Goal: Task Accomplishment & Management: Use online tool/utility

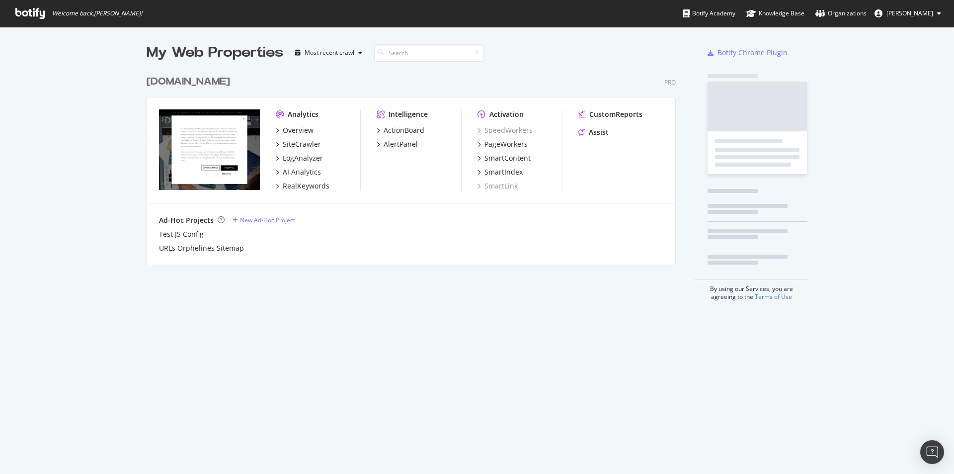
scroll to position [466, 939]
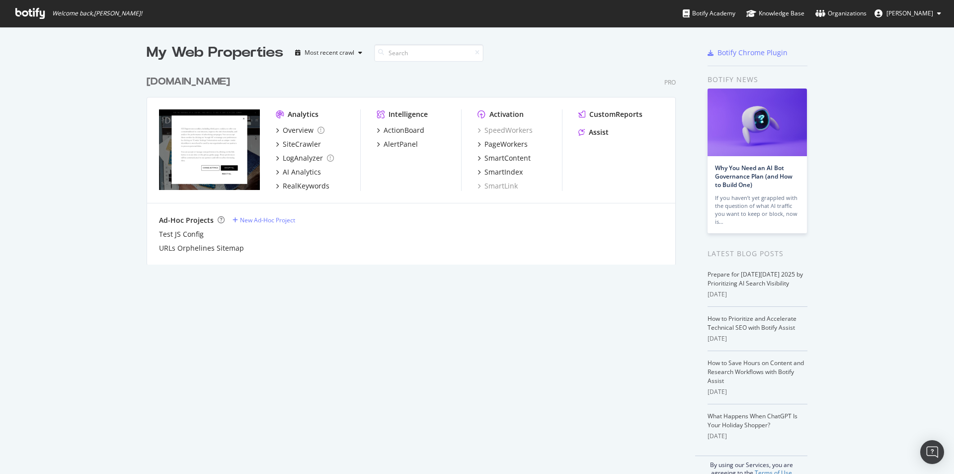
click at [30, 12] on icon at bounding box center [29, 13] width 29 height 11
click at [302, 131] on div "Overview" at bounding box center [298, 130] width 31 height 10
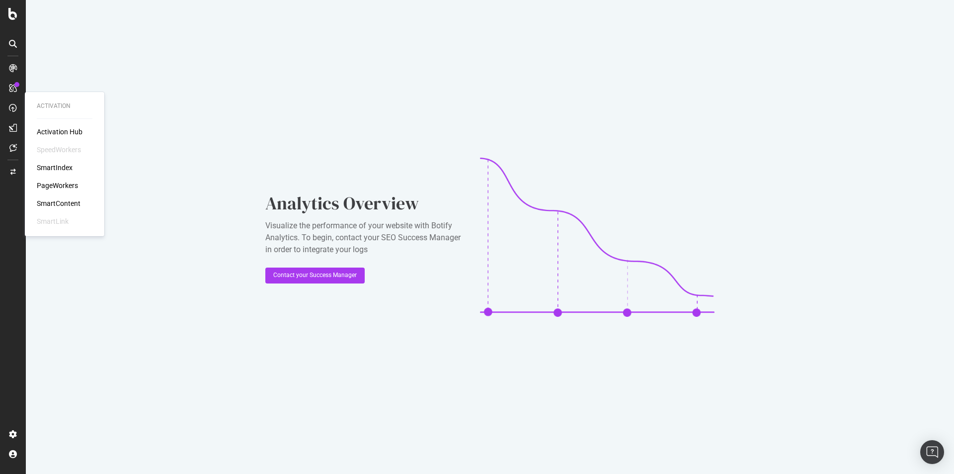
click at [65, 167] on div "SmartIndex" at bounding box center [55, 167] width 36 height 10
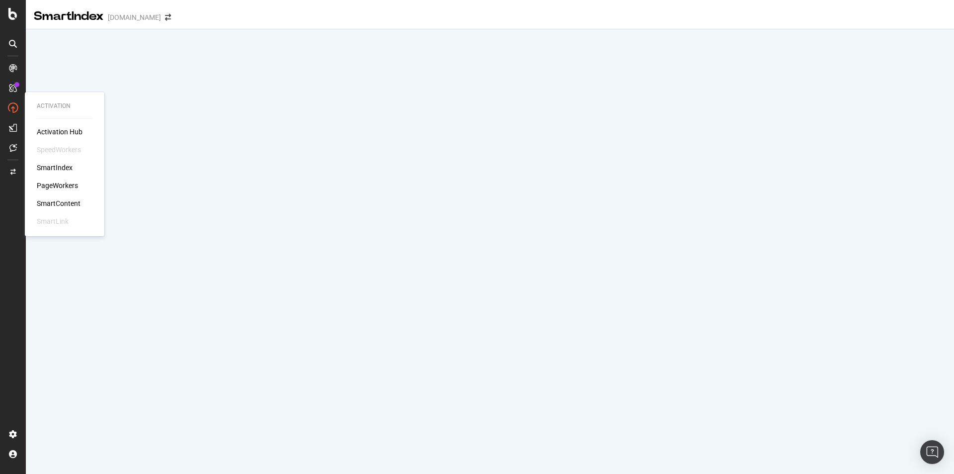
click at [72, 201] on div "SmartContent" at bounding box center [59, 203] width 44 height 10
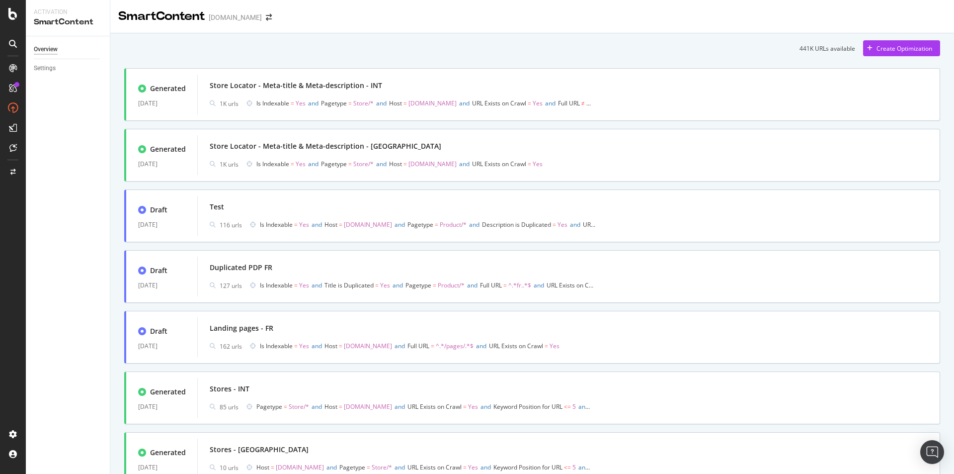
click at [28, 225] on div "Overview Settings" at bounding box center [68, 254] width 84 height 437
click at [145, 22] on div "SmartContent" at bounding box center [161, 16] width 86 height 17
click at [278, 81] on div "Store Locator - Meta-title & Meta-description - INT" at bounding box center [296, 86] width 172 height 10
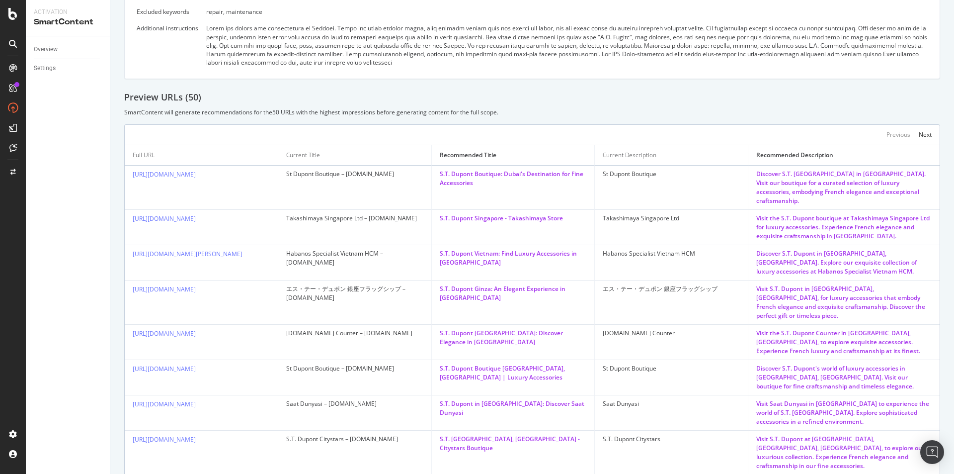
scroll to position [398, 0]
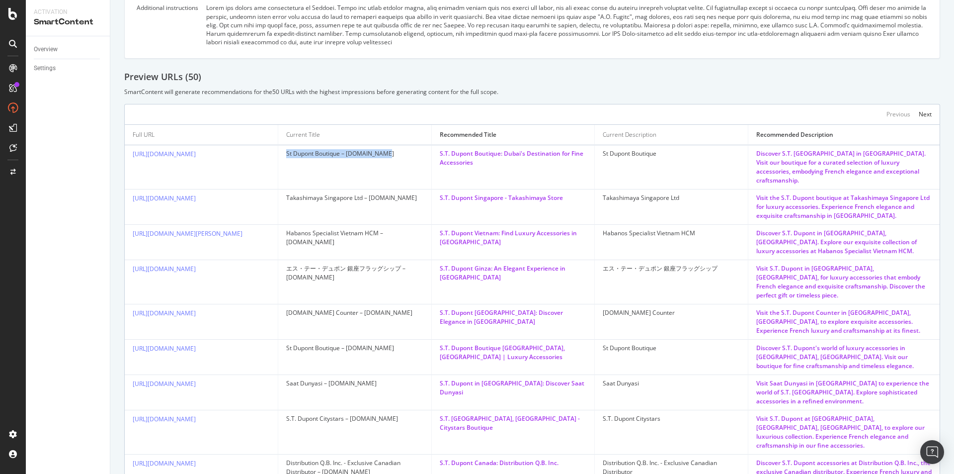
drag, startPoint x: 284, startPoint y: 145, endPoint x: 391, endPoint y: 164, distance: 109.1
click at [394, 164] on td "St Dupont Boutique – [DOMAIN_NAME]" at bounding box center [355, 167] width 154 height 44
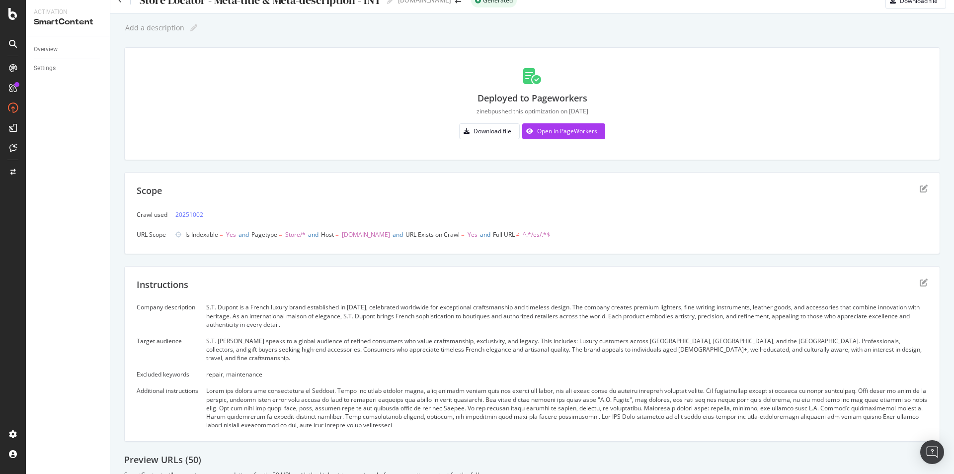
scroll to position [0, 0]
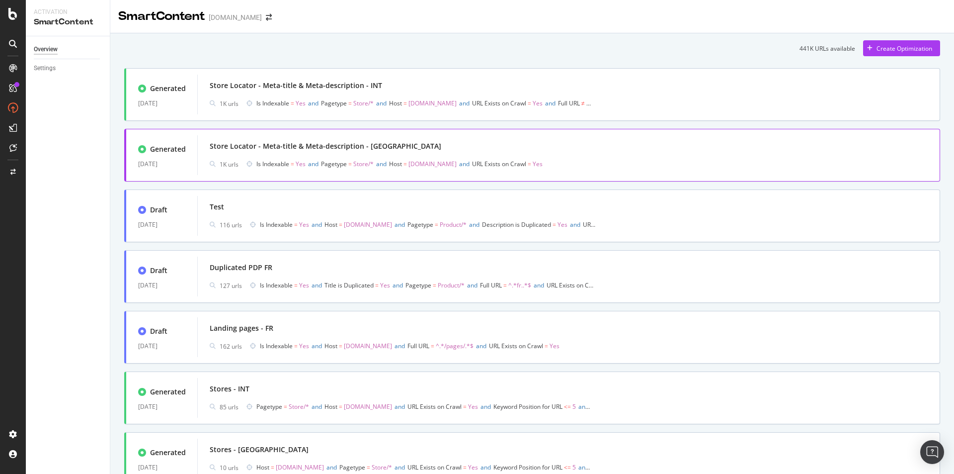
click at [344, 144] on div "Store Locator - Meta-title & Meta-description - [GEOGRAPHIC_DATA]" at bounding box center [326, 146] width 232 height 10
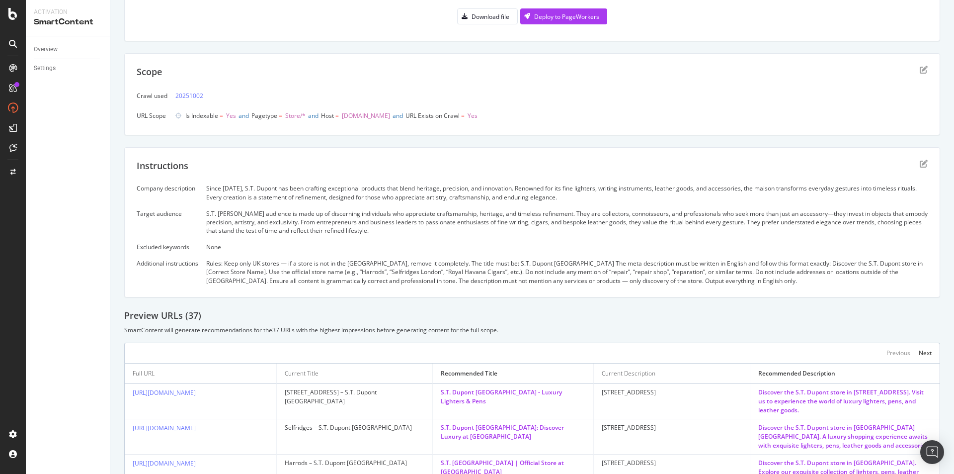
scroll to position [199, 0]
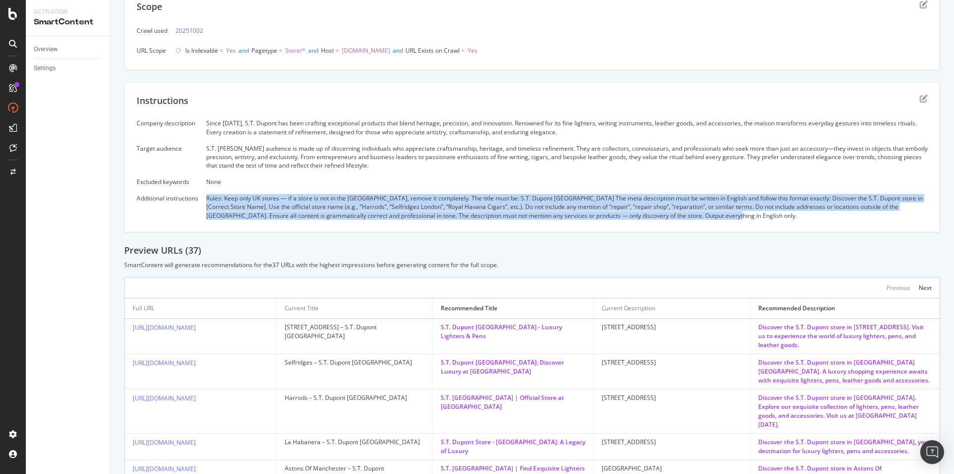
drag, startPoint x: 206, startPoint y: 196, endPoint x: 754, endPoint y: 223, distance: 548.8
click at [754, 223] on div "Instructions Company description Since [DATE], S.T. Dupont has been crafting ex…" at bounding box center [532, 157] width 816 height 150
copy div "Rules: Keep only UK stores — if a store is not in the [GEOGRAPHIC_DATA], remove…"
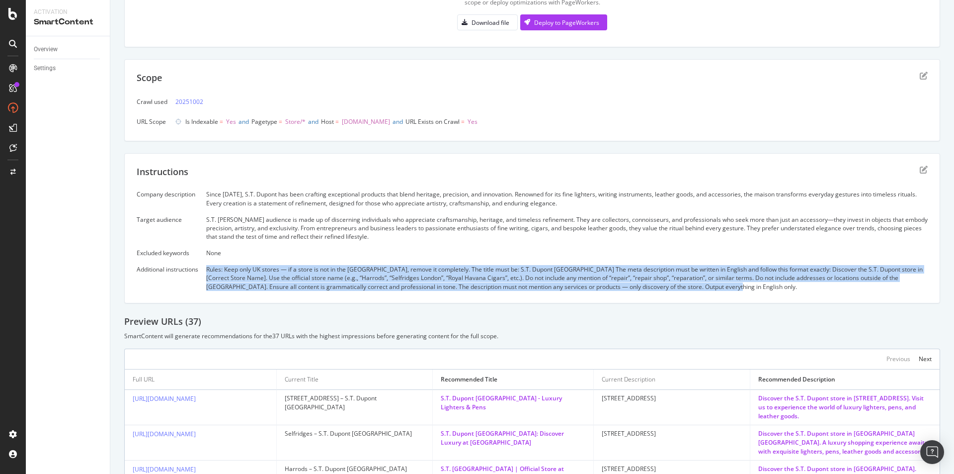
scroll to position [0, 0]
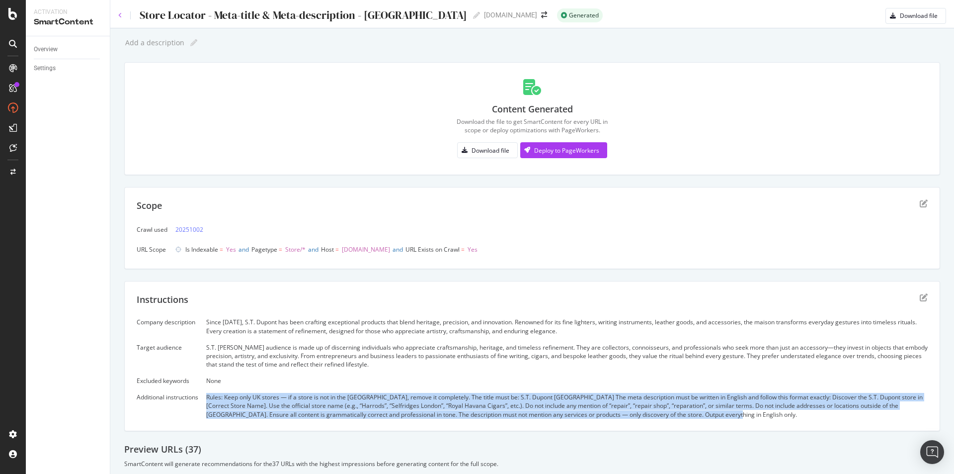
click at [119, 13] on icon at bounding box center [120, 15] width 4 height 6
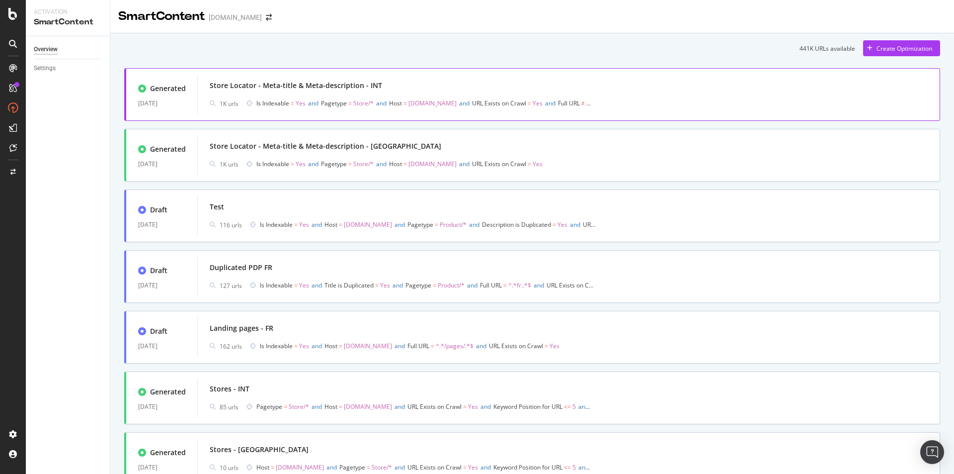
click at [314, 110] on span "Is Indexable = Yes and Pagetype = Store/* and Host = [DOMAIN_NAME] and URL Exis…" at bounding box center [423, 103] width 335 height 14
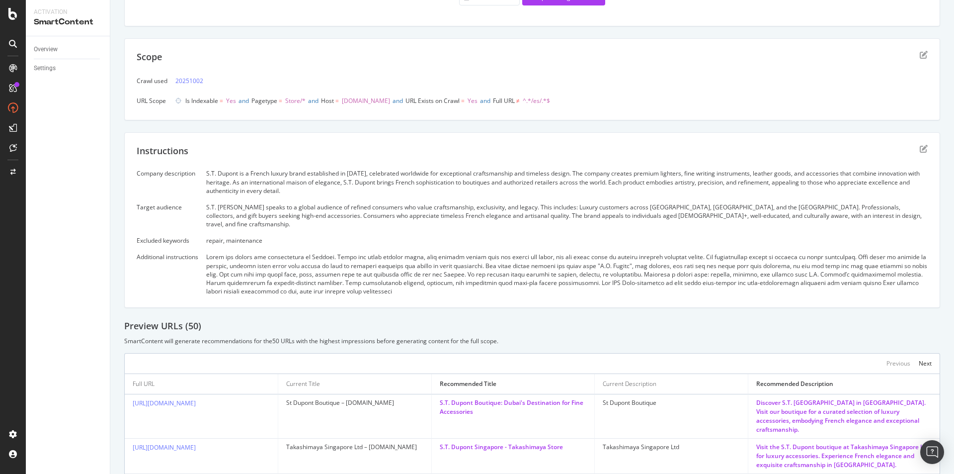
scroll to position [149, 0]
click at [920, 144] on icon "edit" at bounding box center [924, 148] width 8 height 8
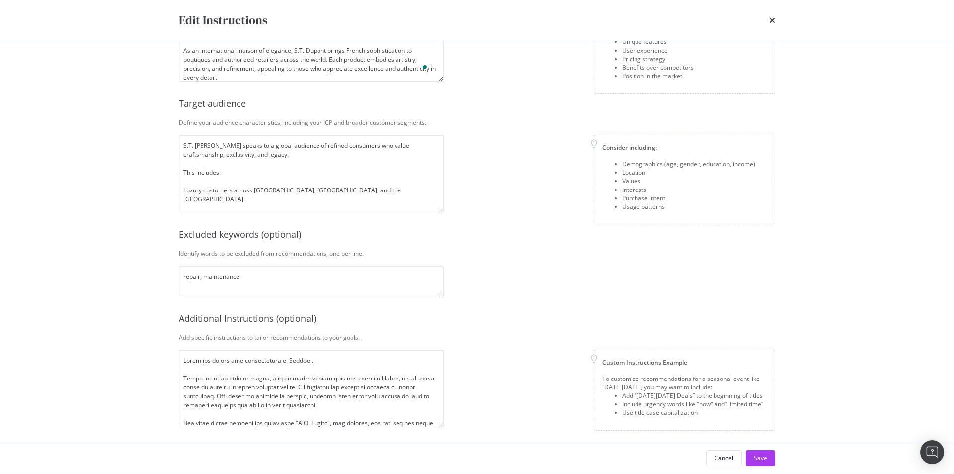
scroll to position [107, 0]
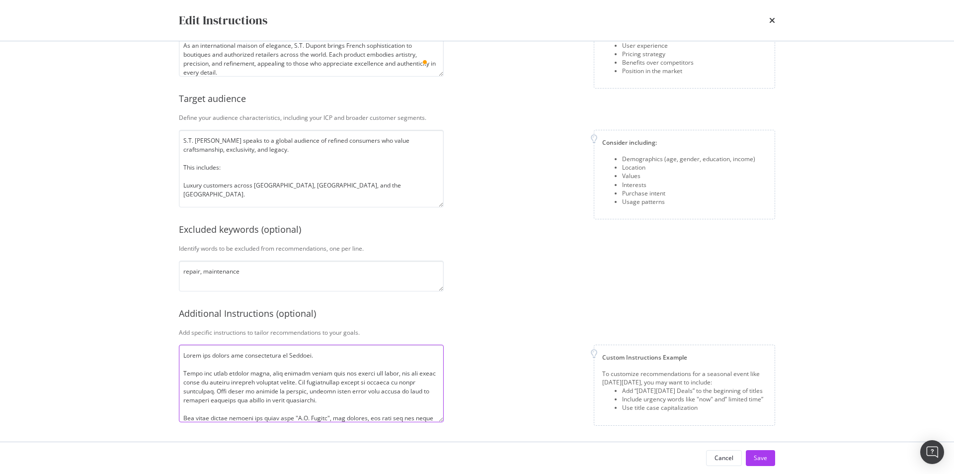
click at [354, 374] on textarea "modal" at bounding box center [311, 383] width 265 height 78
paste textarea "Rules: Keep only UK stores — if a store is not in the [GEOGRAPHIC_DATA], remove…"
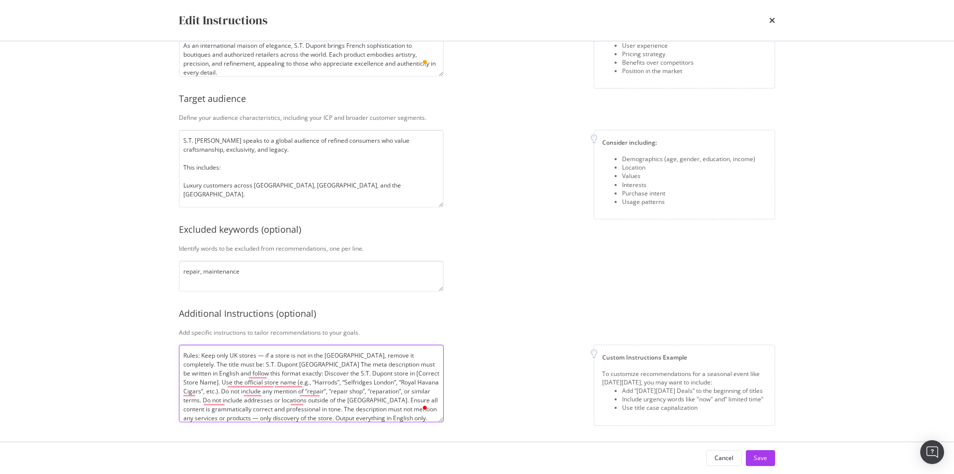
scroll to position [0, 0]
click at [239, 354] on textarea "Rules: Keep only UK stores — if a store is not in the [GEOGRAPHIC_DATA], remove…" at bounding box center [311, 383] width 265 height 78
drag, startPoint x: 334, startPoint y: 354, endPoint x: 299, endPoint y: 353, distance: 34.8
click at [299, 353] on textarea "Rules: Keep only INT stores — if a store is not in the [GEOGRAPHIC_DATA], remov…" at bounding box center [311, 383] width 265 height 78
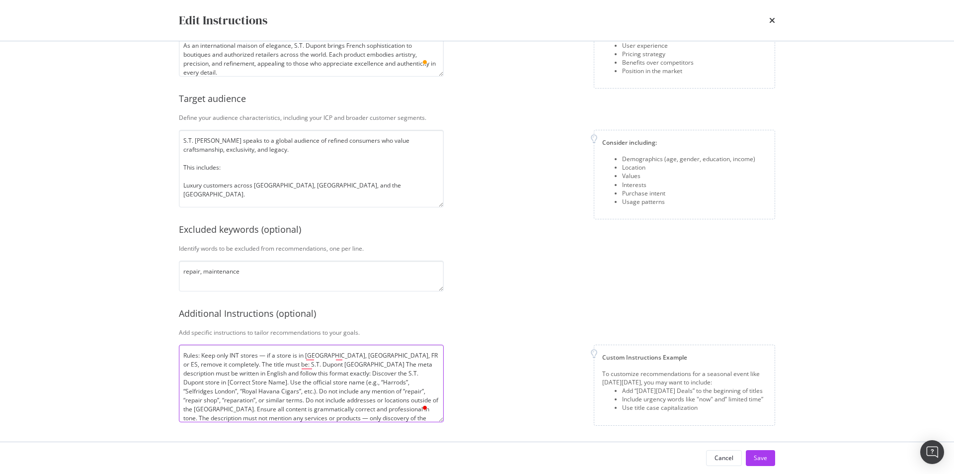
drag, startPoint x: 189, startPoint y: 362, endPoint x: 305, endPoint y: 368, distance: 115.9
click at [305, 368] on textarea "Rules: Keep only INT stores — if a store is in [GEOGRAPHIC_DATA], [GEOGRAPHIC_D…" at bounding box center [311, 383] width 265 height 78
drag, startPoint x: 253, startPoint y: 364, endPoint x: 316, endPoint y: 368, distance: 62.7
click at [316, 368] on textarea "Rules: Keep only INT stores — if a store is in [GEOGRAPHIC_DATA], [GEOGRAPHIC_D…" at bounding box center [311, 383] width 265 height 78
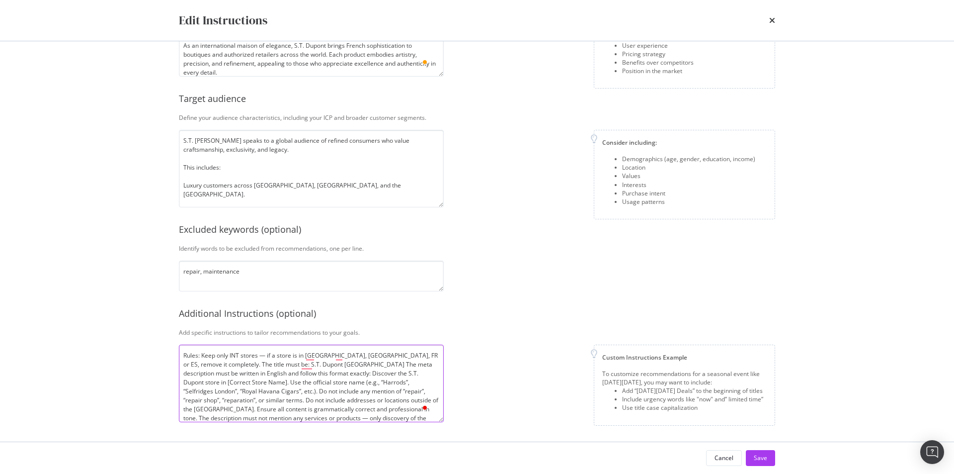
click at [349, 371] on textarea "Rules: Keep only INT stores — if a store is in [GEOGRAPHIC_DATA], [GEOGRAPHIC_D…" at bounding box center [311, 383] width 265 height 78
drag, startPoint x: 254, startPoint y: 363, endPoint x: 300, endPoint y: 364, distance: 45.2
click at [300, 364] on textarea "Rules: Keep only INT stores — if a store is in [GEOGRAPHIC_DATA], [GEOGRAPHIC_D…" at bounding box center [311, 383] width 265 height 78
drag, startPoint x: 307, startPoint y: 381, endPoint x: 412, endPoint y: 385, distance: 105.4
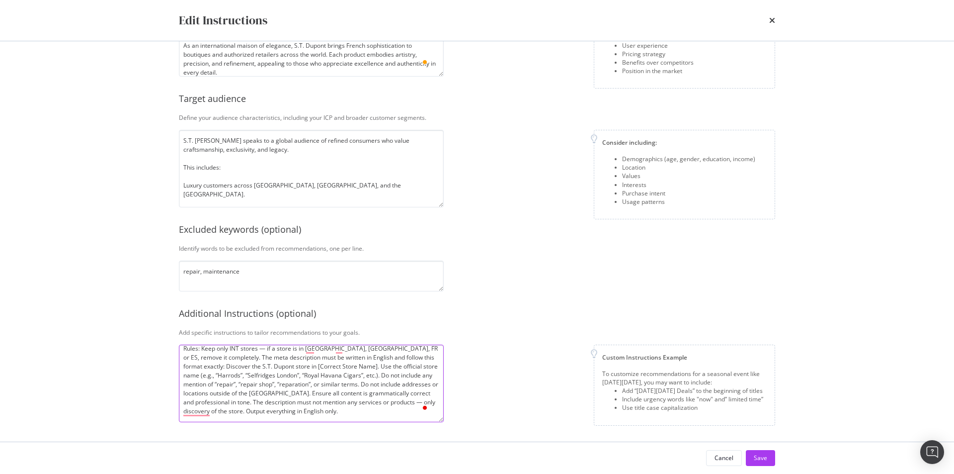
click at [412, 385] on textarea "Rules: Keep only INT stores — if a store is in [GEOGRAPHIC_DATA], [GEOGRAPHIC_D…" at bounding box center [311, 383] width 265 height 78
click at [267, 394] on textarea "Rules: Keep only INT stores — if a store is in [GEOGRAPHIC_DATA], [GEOGRAPHIC_D…" at bounding box center [311, 383] width 265 height 78
drag, startPoint x: 268, startPoint y: 393, endPoint x: 183, endPoint y: 390, distance: 84.5
click at [183, 390] on textarea "Rules: Keep only INT stores — if a store is in [GEOGRAPHIC_DATA], [GEOGRAPHIC_D…" at bounding box center [311, 383] width 265 height 78
drag, startPoint x: 265, startPoint y: 396, endPoint x: 384, endPoint y: 407, distance: 119.9
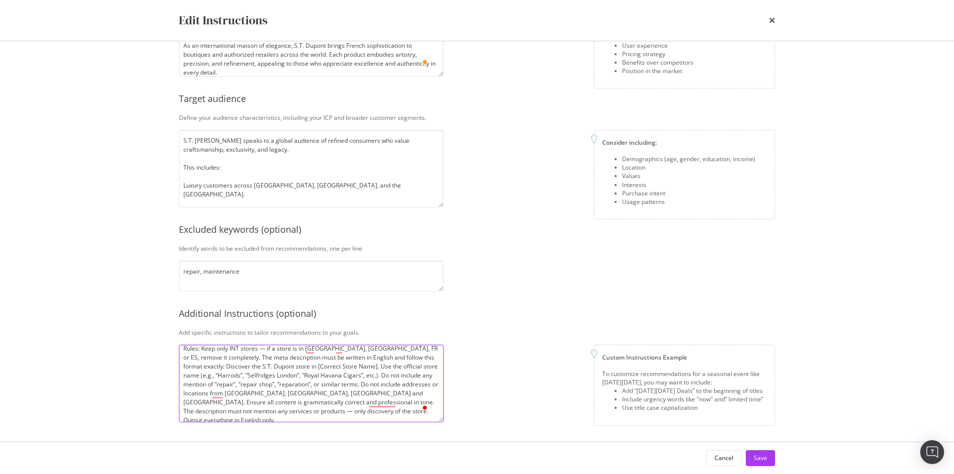
click at [384, 407] on textarea "Rules: Keep only INT stores — if a store is in [GEOGRAPHIC_DATA], [GEOGRAPHIC_D…" at bounding box center [311, 383] width 265 height 78
click at [296, 409] on textarea "Rules: Keep only INT stores — if a store is in [GEOGRAPHIC_DATA], [GEOGRAPHIC_D…" at bounding box center [311, 383] width 265 height 78
click at [301, 410] on textarea "Rules: Keep only INT stores — if a store is in [GEOGRAPHIC_DATA], [GEOGRAPHIC_D…" at bounding box center [311, 383] width 265 height 78
type textarea "Rules: Keep only INT stores — if a store is in [GEOGRAPHIC_DATA], [GEOGRAPHIC_D…"
click at [764, 459] on div "Save" at bounding box center [760, 457] width 13 height 8
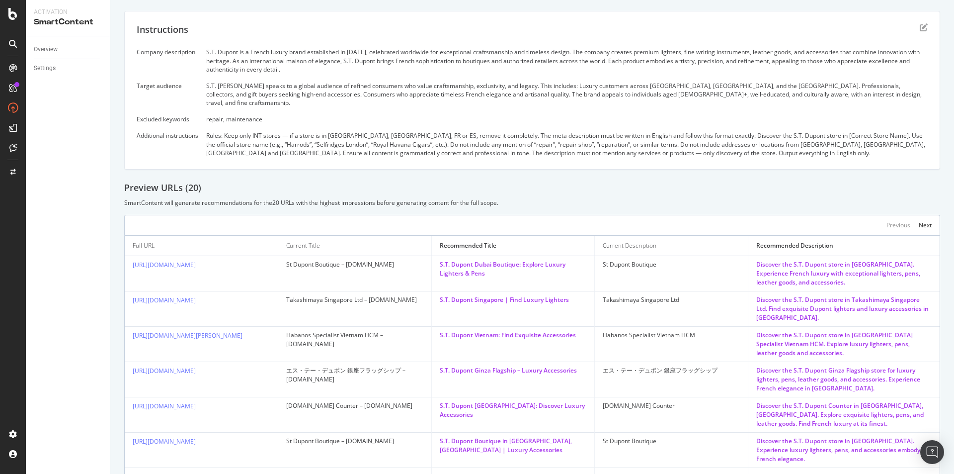
scroll to position [289, 0]
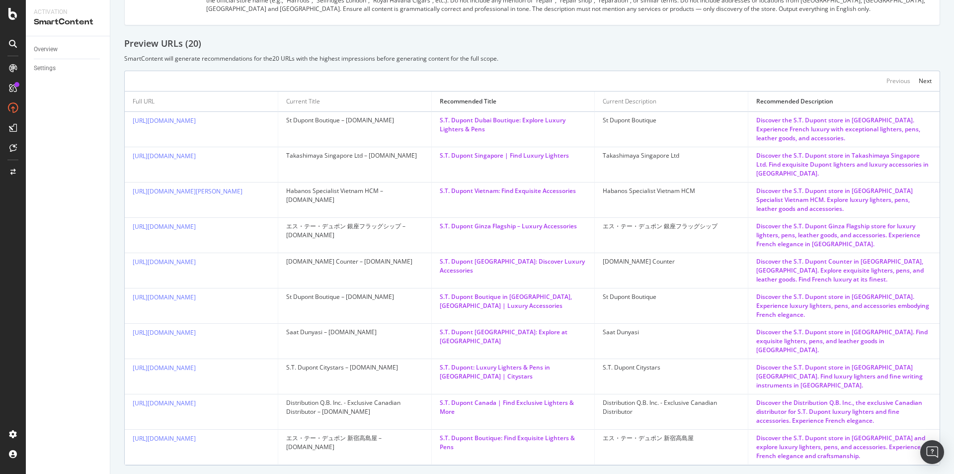
click at [924, 71] on div "Previous Next" at bounding box center [532, 81] width 816 height 20
click at [919, 77] on div "Next" at bounding box center [925, 81] width 13 height 8
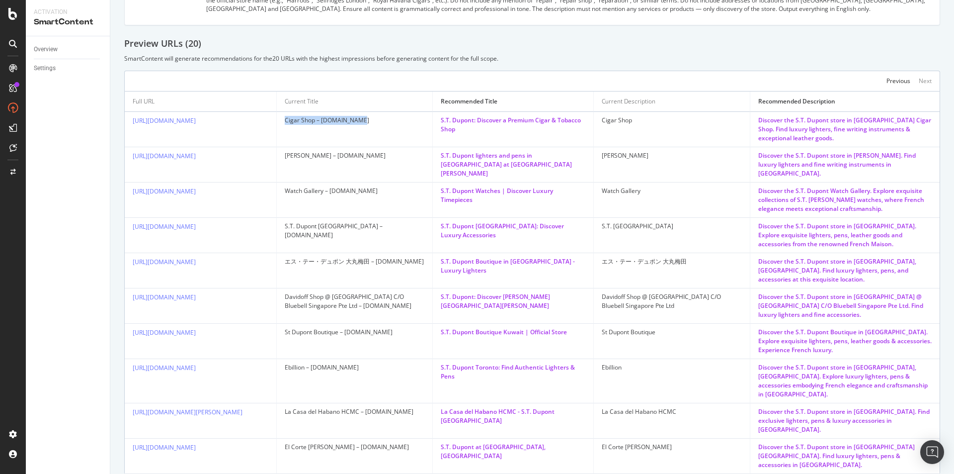
drag, startPoint x: 287, startPoint y: 113, endPoint x: 415, endPoint y: 118, distance: 128.3
click at [418, 119] on td "Cigar Shop – [DOMAIN_NAME]" at bounding box center [355, 129] width 156 height 35
click at [415, 118] on td "Cigar Shop – [DOMAIN_NAME]" at bounding box center [355, 129] width 156 height 35
drag, startPoint x: 328, startPoint y: 171, endPoint x: 360, endPoint y: 176, distance: 31.7
click at [360, 186] on div "Watch Gallery – [DOMAIN_NAME]" at bounding box center [355, 190] width 140 height 9
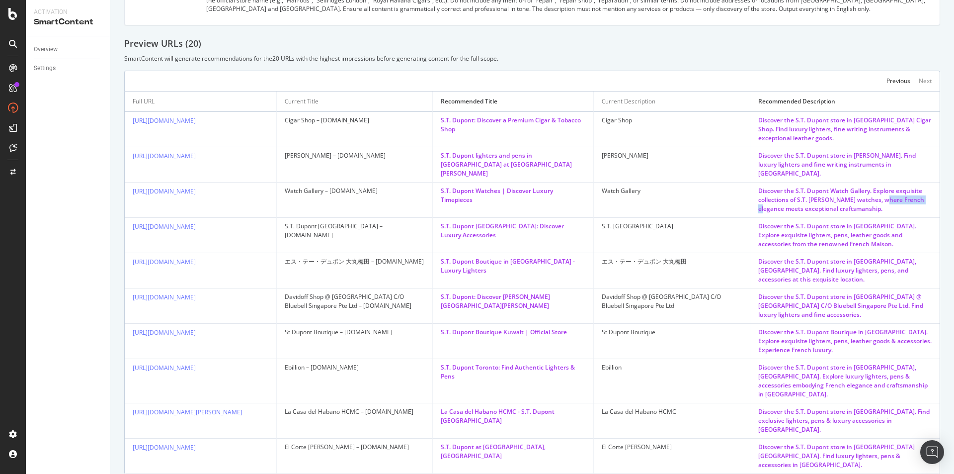
drag, startPoint x: 744, startPoint y: 191, endPoint x: 874, endPoint y: 188, distance: 129.2
click at [874, 188] on td "Discover the S.T. Dupont Watch Gallery. Explore exquisite collections of S.T. […" at bounding box center [844, 199] width 189 height 35
click at [870, 198] on td "Discover the S.T. Dupont Watch Gallery. Explore exquisite collections of S.T. […" at bounding box center [844, 199] width 189 height 35
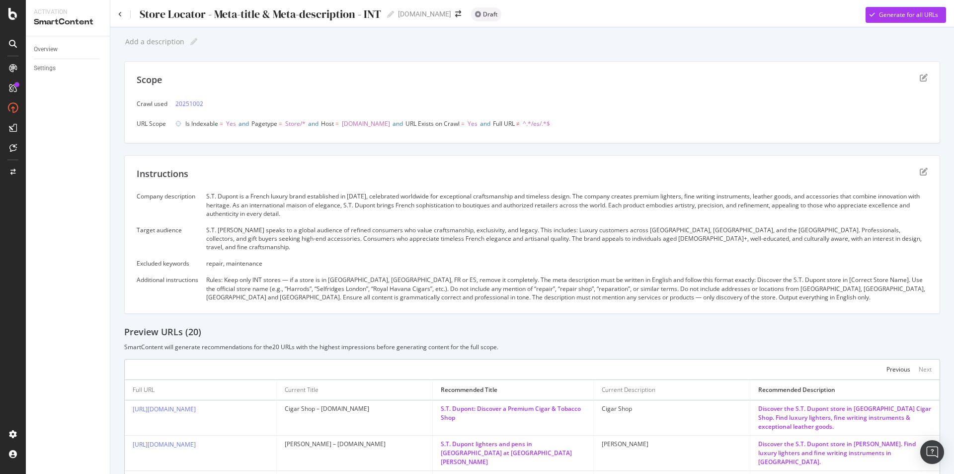
scroll to position [0, 0]
click at [920, 174] on icon "edit" at bounding box center [924, 172] width 8 height 8
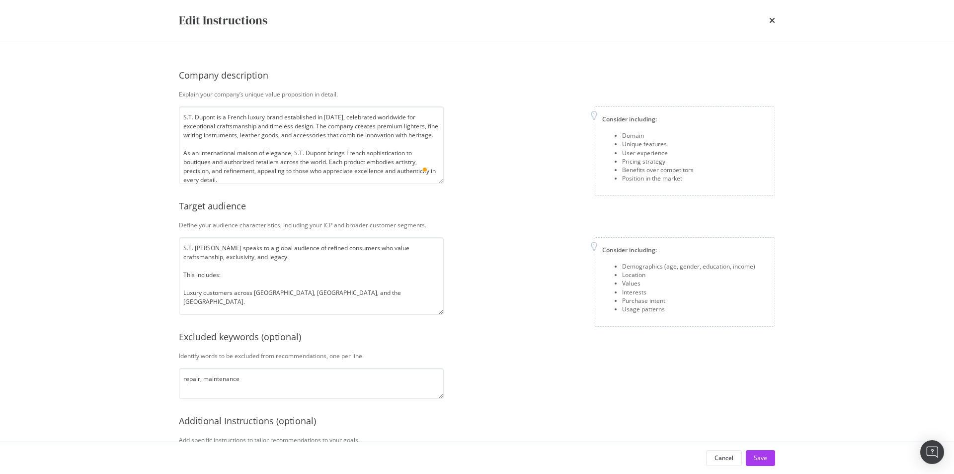
scroll to position [107, 0]
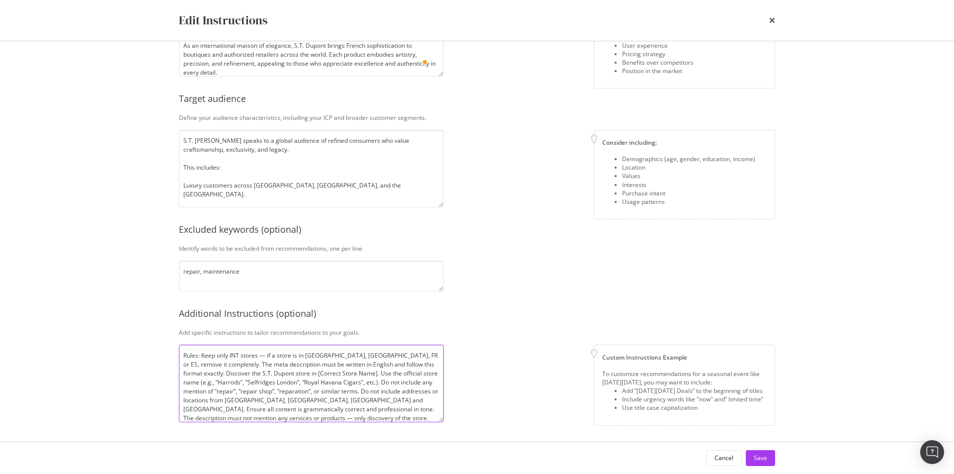
click at [307, 379] on textarea "Rules: Keep only INT stores — if a store is in [GEOGRAPHIC_DATA], [GEOGRAPHIC_D…" at bounding box center [311, 383] width 265 height 78
paste textarea "international S.T. Dupont stores — if a store is located in [GEOGRAPHIC_DATA], …"
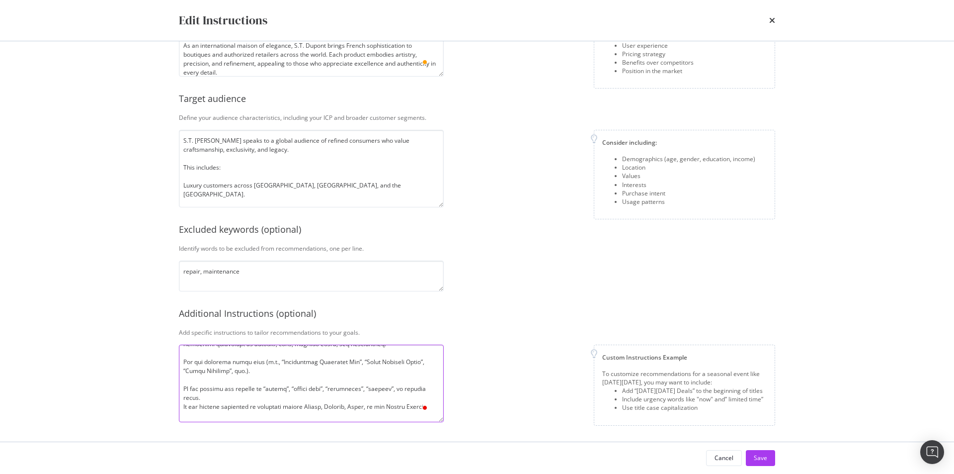
scroll to position [0, 0]
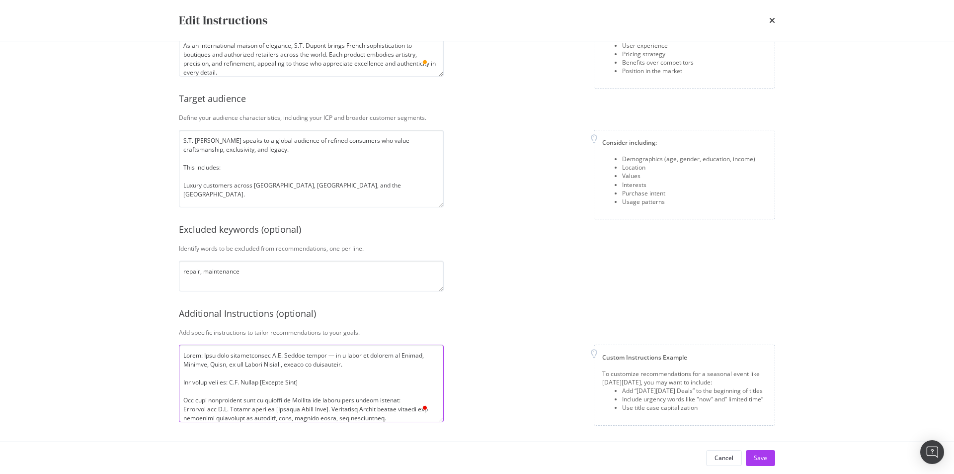
drag, startPoint x: 183, startPoint y: 381, endPoint x: 326, endPoint y: 388, distance: 143.8
click at [336, 388] on textarea "To enrich screen reader interactions, please activate Accessibility in Grammarl…" at bounding box center [311, 383] width 265 height 78
click at [282, 383] on textarea "To enrich screen reader interactions, please activate Accessibility in Grammarl…" at bounding box center [311, 383] width 265 height 78
click at [233, 382] on textarea "To enrich screen reader interactions, please activate Accessibility in Grammarl…" at bounding box center [311, 383] width 265 height 78
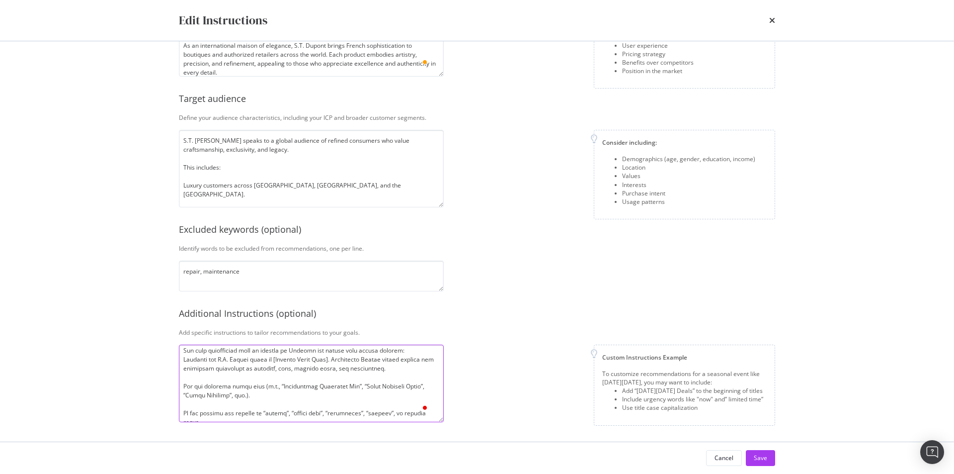
drag, startPoint x: 201, startPoint y: 383, endPoint x: 304, endPoint y: 384, distance: 102.4
click at [304, 384] on textarea "To enrich screen reader interactions, please activate Accessibility in Grammarl…" at bounding box center [311, 383] width 265 height 78
drag, startPoint x: 306, startPoint y: 385, endPoint x: 293, endPoint y: 392, distance: 14.9
click at [304, 386] on textarea "To enrich screen reader interactions, please activate Accessibility in Grammarl…" at bounding box center [311, 383] width 265 height 78
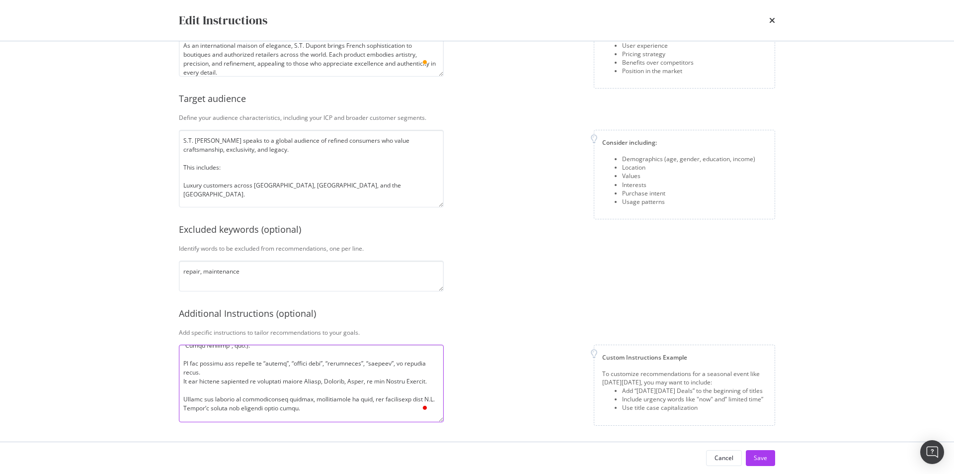
type textarea "Lorem: Ipsu dolo sitametconsec A.E. Seddoe tempor — in u labor et dolorem al En…"
drag, startPoint x: 178, startPoint y: 362, endPoint x: 285, endPoint y: 393, distance: 111.2
click at [285, 393] on div "Company description Explain your company’s unique value proposition in detail. …" at bounding box center [477, 241] width 636 height 400
click at [267, 389] on textarea "To enrich screen reader interactions, please activate Accessibility in Grammarl…" at bounding box center [311, 383] width 265 height 78
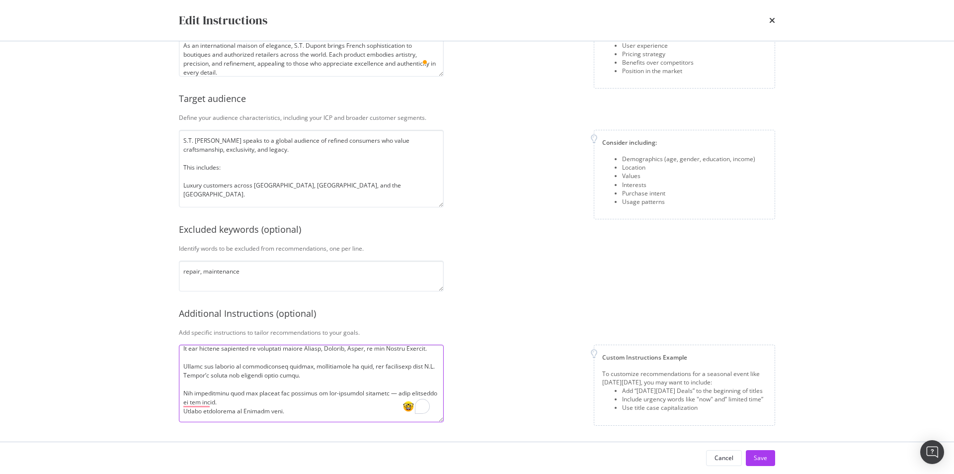
drag, startPoint x: 186, startPoint y: 366, endPoint x: 325, endPoint y: 382, distance: 140.1
click at [325, 382] on textarea "To enrich screen reader interactions, please activate Accessibility in Grammarl…" at bounding box center [311, 383] width 265 height 78
click at [324, 383] on textarea "To enrich screen reader interactions, please activate Accessibility in Grammarl…" at bounding box center [311, 383] width 265 height 78
click at [768, 460] on button "Save" at bounding box center [760, 458] width 29 height 16
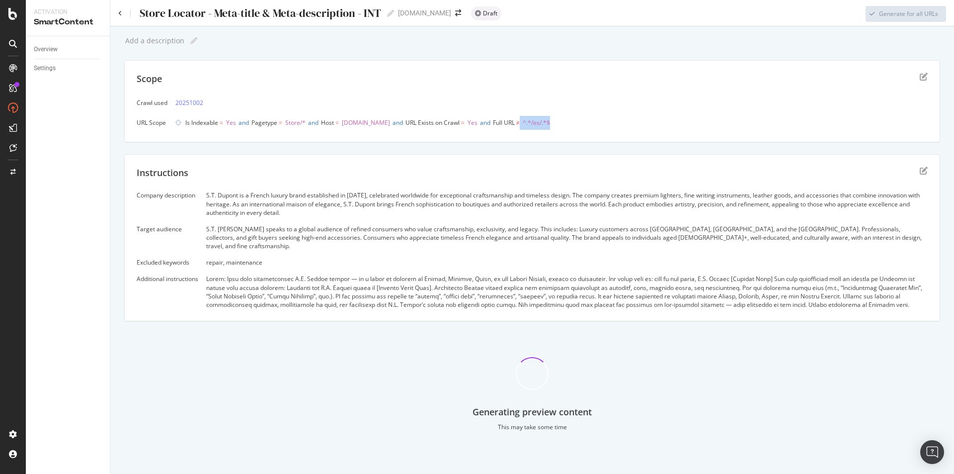
drag, startPoint x: 560, startPoint y: 123, endPoint x: 641, endPoint y: 122, distance: 81.0
click at [640, 122] on div "Is Indexable = Yes and Pagetype = Store/* and Host = [DOMAIN_NAME] and URL Exis…" at bounding box center [551, 123] width 752 height 14
click at [646, 122] on div "Is Indexable = Yes and Pagetype = Store/* and Host = [DOMAIN_NAME] and URL Exis…" at bounding box center [551, 123] width 752 height 14
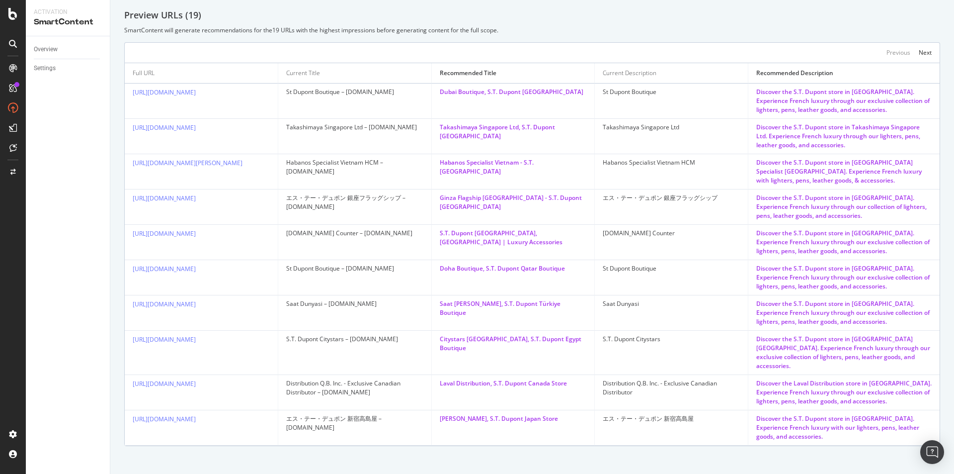
scroll to position [327, 0]
drag, startPoint x: 587, startPoint y: 197, endPoint x: 727, endPoint y: 197, distance: 140.1
click at [727, 197] on td "エス・テー・デュポン 銀座フラッグシップ" at bounding box center [672, 205] width 154 height 35
click at [725, 196] on div "エス・テー・デュポン 銀座フラッグシップ" at bounding box center [671, 196] width 137 height 9
click at [660, 208] on td "エス・テー・デュポン 銀座フラッグシップ" at bounding box center [672, 205] width 154 height 35
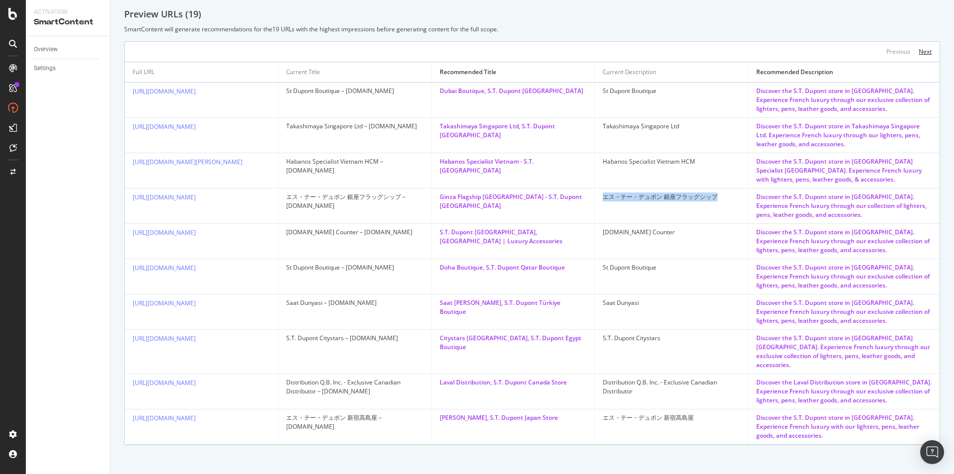
click at [919, 52] on div "Next" at bounding box center [925, 51] width 13 height 8
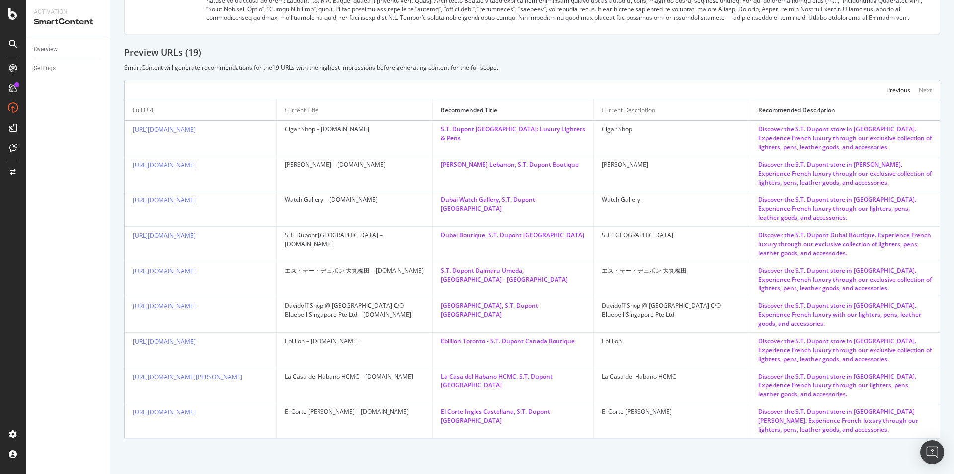
scroll to position [292, 0]
click at [887, 85] on div "Previous" at bounding box center [899, 89] width 24 height 8
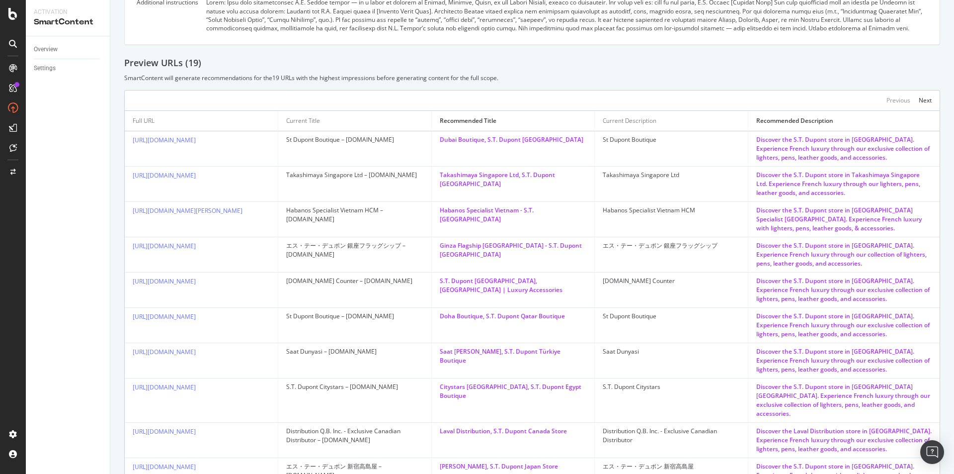
scroll to position [327, 0]
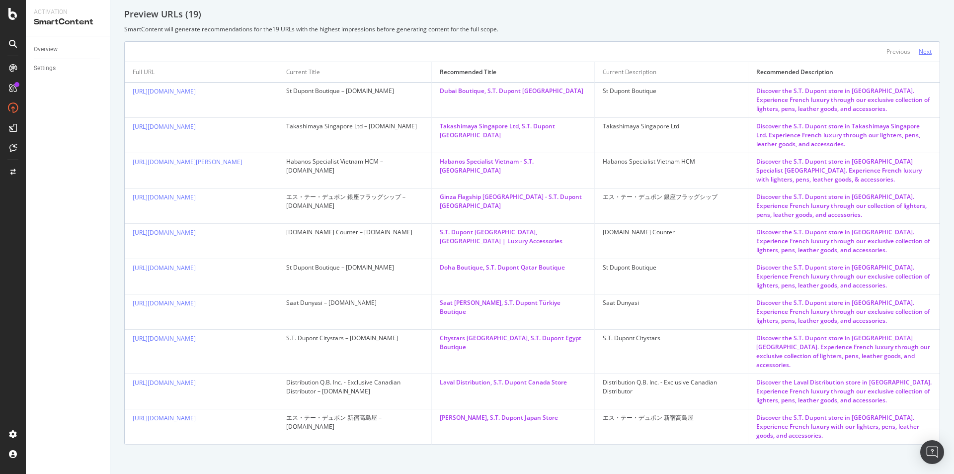
click at [919, 49] on div "Next" at bounding box center [925, 51] width 13 height 8
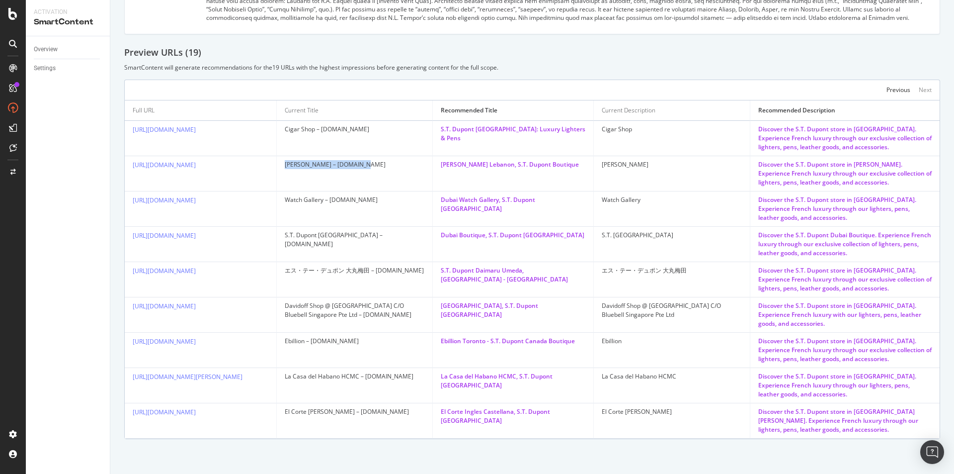
drag, startPoint x: 283, startPoint y: 162, endPoint x: 391, endPoint y: 179, distance: 109.1
click at [391, 179] on td "[PERSON_NAME] – [DOMAIN_NAME]" at bounding box center [355, 173] width 156 height 35
drag, startPoint x: 282, startPoint y: 194, endPoint x: 403, endPoint y: 212, distance: 122.6
click at [403, 212] on td "Watch Gallery – [DOMAIN_NAME]" at bounding box center [355, 208] width 156 height 35
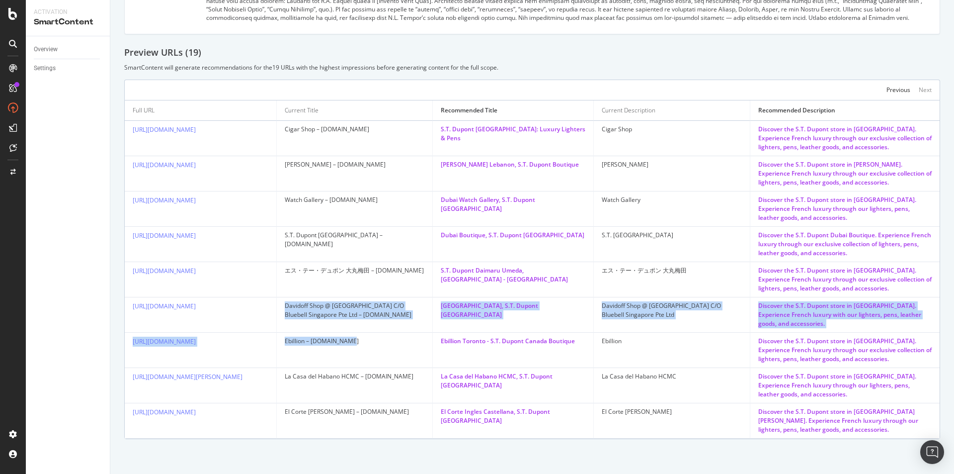
drag, startPoint x: 295, startPoint y: 308, endPoint x: 387, endPoint y: 334, distance: 95.0
click at [387, 334] on tbody "[URL][DOMAIN_NAME] Cigar Shop – [DOMAIN_NAME] S.T. Dupont [GEOGRAPHIC_DATA]: Lu…" at bounding box center [532, 280] width 815 height 318
click at [385, 318] on td "Davidoff Shop @ [GEOGRAPHIC_DATA] C/O Bluebell Singapore Pte Ltd – [DOMAIN_NAME]" at bounding box center [355, 314] width 156 height 35
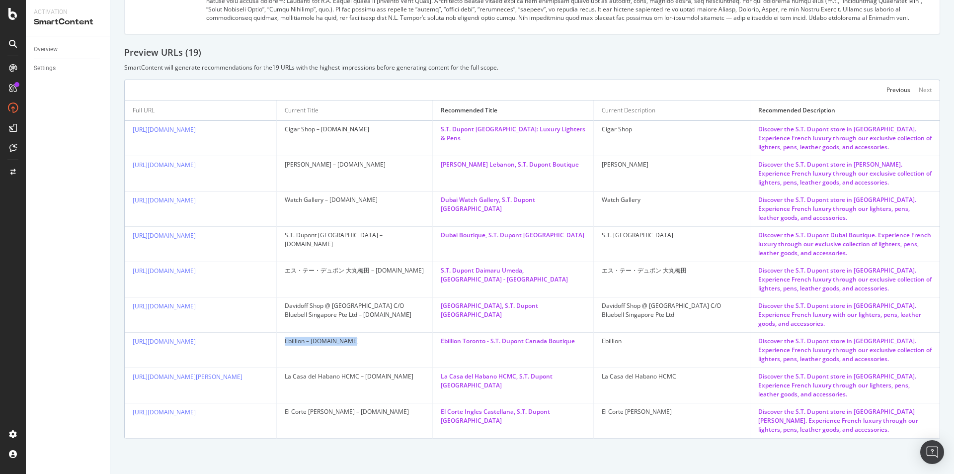
drag, startPoint x: 283, startPoint y: 341, endPoint x: 425, endPoint y: 348, distance: 142.3
click at [425, 348] on td "Ebillion – [DOMAIN_NAME]" at bounding box center [355, 349] width 156 height 35
drag, startPoint x: 282, startPoint y: 381, endPoint x: 426, endPoint y: 367, distance: 145.3
click at [423, 383] on td "La Casa del Habano HCMC – [DOMAIN_NAME]" at bounding box center [355, 385] width 156 height 35
click at [890, 86] on div "Previous" at bounding box center [899, 89] width 24 height 8
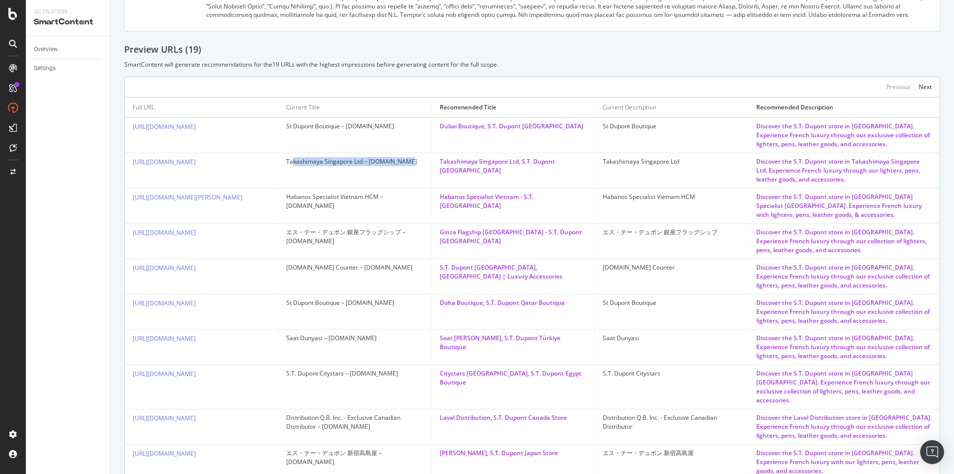
drag, startPoint x: 292, startPoint y: 161, endPoint x: 413, endPoint y: 167, distance: 121.4
click at [411, 167] on td "Takashimaya Singapore Ltd – [DOMAIN_NAME]" at bounding box center [355, 170] width 154 height 35
click at [423, 166] on td "Takashimaya Singapore Ltd – [DOMAIN_NAME]" at bounding box center [355, 170] width 154 height 35
drag, startPoint x: 284, startPoint y: 197, endPoint x: 417, endPoint y: 200, distance: 132.7
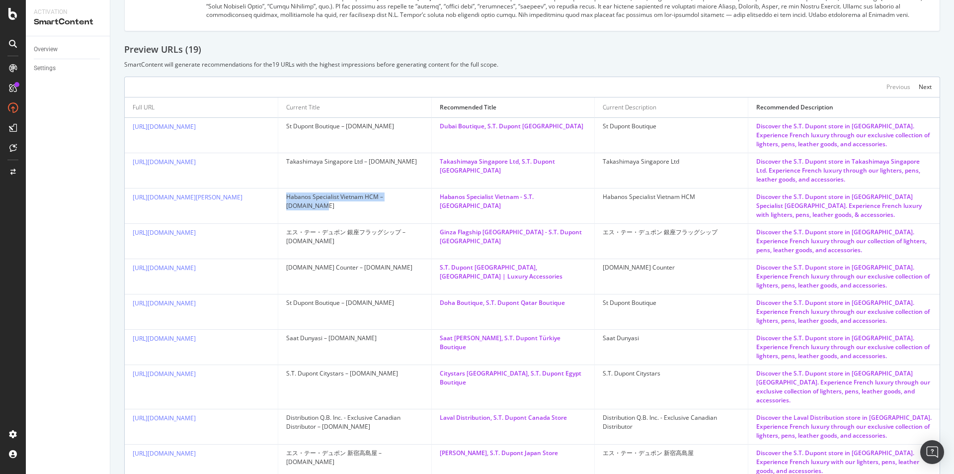
click at [417, 200] on td "Habanos Specialist Vietnam HCM – [DOMAIN_NAME]" at bounding box center [355, 205] width 154 height 35
click at [417, 200] on div "Habanos Specialist Vietnam HCM – [DOMAIN_NAME]" at bounding box center [354, 201] width 137 height 18
drag, startPoint x: 282, startPoint y: 263, endPoint x: 394, endPoint y: 267, distance: 111.4
click at [394, 267] on td "[DOMAIN_NAME] Counter – [DOMAIN_NAME]" at bounding box center [355, 276] width 154 height 35
click at [394, 267] on div "[DOMAIN_NAME] Counter – [DOMAIN_NAME]" at bounding box center [354, 267] width 137 height 9
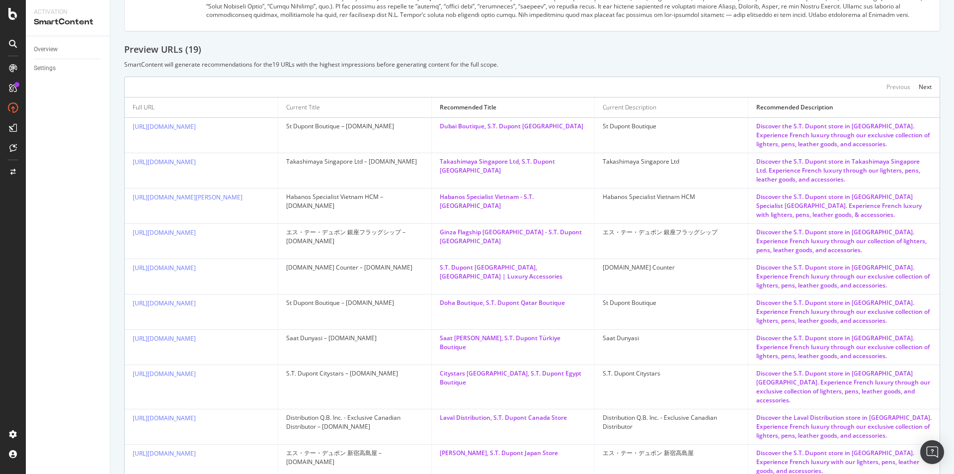
scroll to position [327, 0]
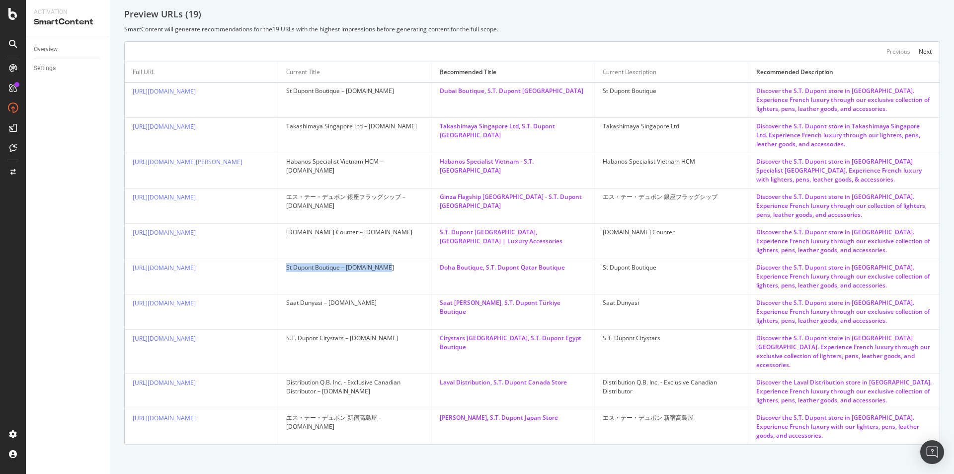
drag, startPoint x: 283, startPoint y: 264, endPoint x: 410, endPoint y: 261, distance: 126.8
click at [410, 261] on td "St Dupont Boutique – [DOMAIN_NAME]" at bounding box center [355, 276] width 154 height 35
click at [408, 261] on td "St Dupont Boutique – [DOMAIN_NAME]" at bounding box center [355, 276] width 154 height 35
drag, startPoint x: 281, startPoint y: 304, endPoint x: 377, endPoint y: 301, distance: 96.0
click at [377, 301] on td "Saat Dunyasi – [DOMAIN_NAME]" at bounding box center [355, 311] width 154 height 35
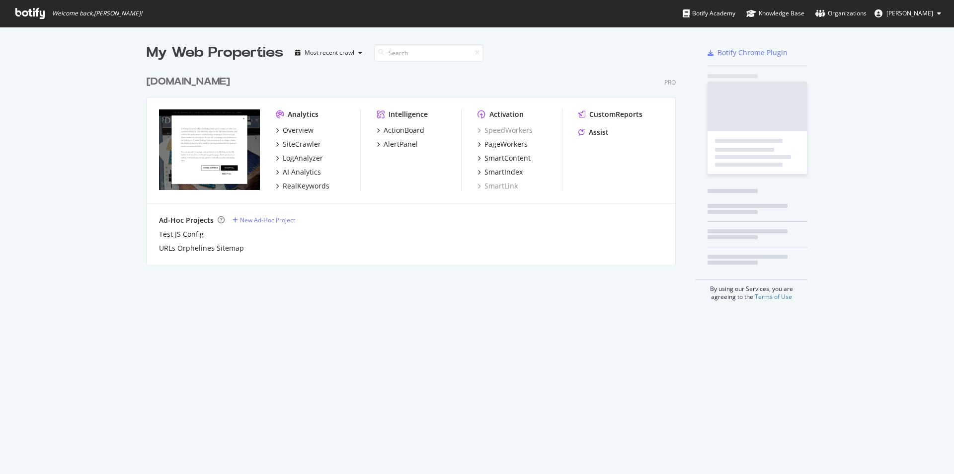
scroll to position [466, 939]
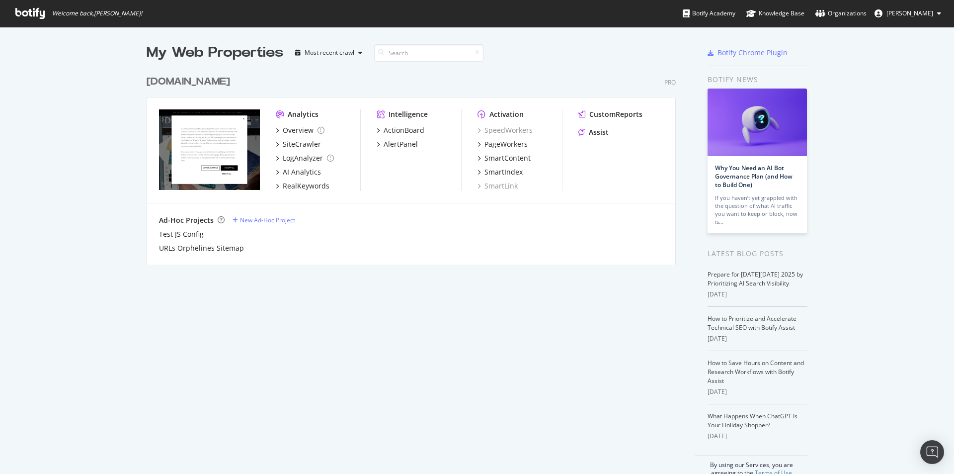
click at [18, 13] on icon at bounding box center [29, 13] width 29 height 11
click at [291, 131] on div "Overview" at bounding box center [298, 130] width 31 height 10
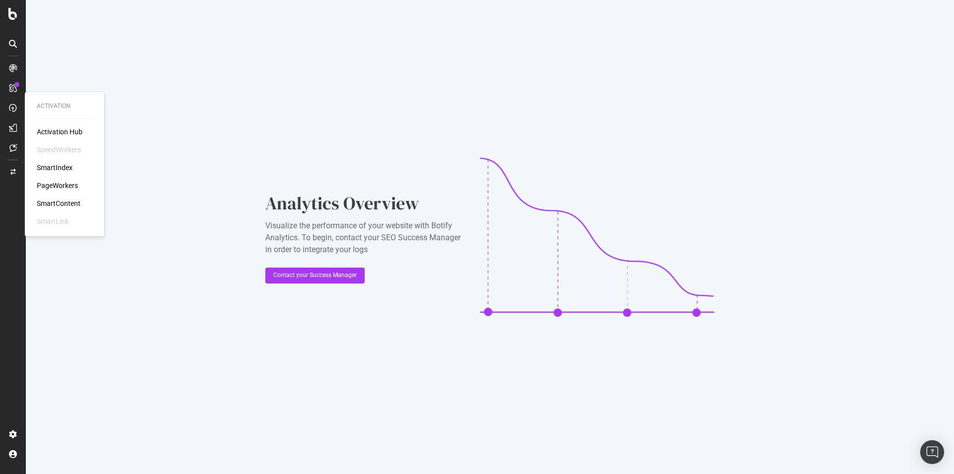
click at [54, 204] on div "SmartContent" at bounding box center [59, 203] width 44 height 10
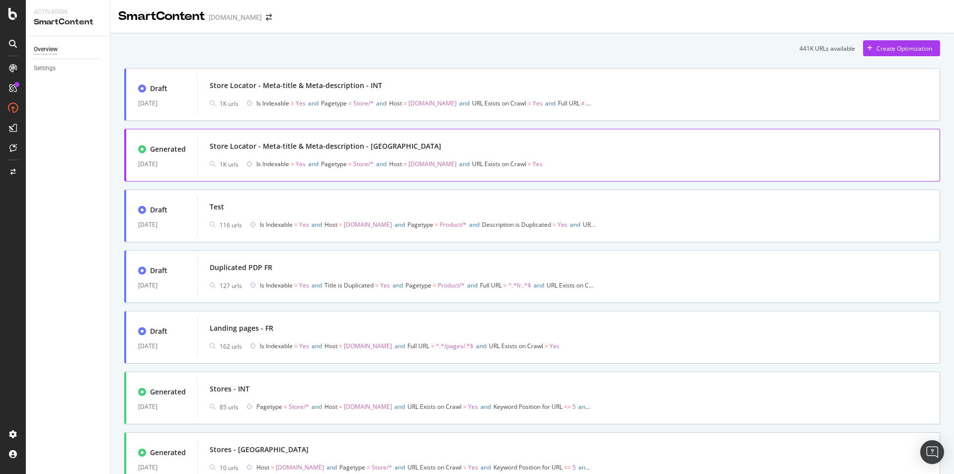
click at [376, 140] on div "Store Locator - Meta-title & Meta-description - [GEOGRAPHIC_DATA]" at bounding box center [569, 146] width 718 height 14
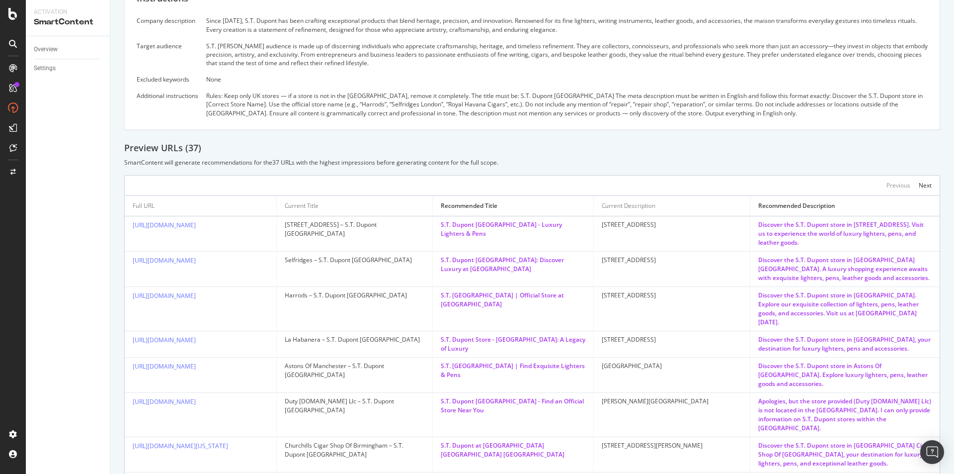
scroll to position [348, 0]
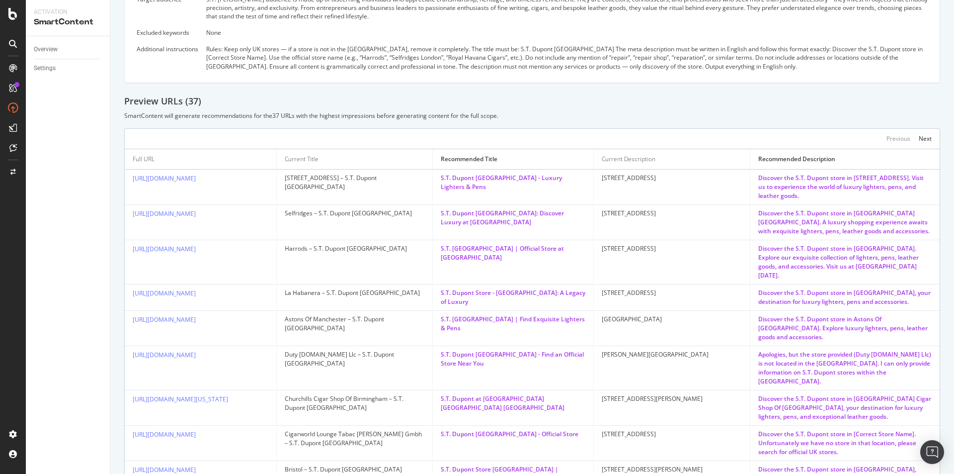
click at [473, 128] on div "Previous Next" at bounding box center [532, 138] width 816 height 20
drag, startPoint x: 742, startPoint y: 211, endPoint x: 927, endPoint y: 230, distance: 186.3
click at [927, 230] on td "Discover the S.T. Dupont store in [GEOGRAPHIC_DATA] [GEOGRAPHIC_DATA]. A luxury…" at bounding box center [844, 222] width 189 height 35
drag, startPoint x: 742, startPoint y: 247, endPoint x: 921, endPoint y: 263, distance: 180.1
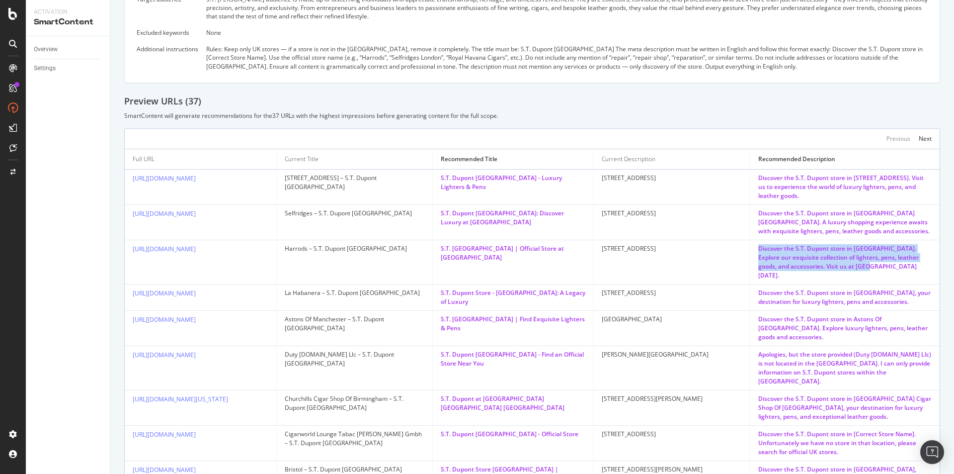
click at [921, 263] on td "Discover the S.T. Dupont store in [GEOGRAPHIC_DATA]. Explore our exquisite coll…" at bounding box center [844, 262] width 189 height 44
click at [921, 263] on div "Discover the S.T. Dupont store in [GEOGRAPHIC_DATA]. Explore our exquisite coll…" at bounding box center [844, 262] width 173 height 36
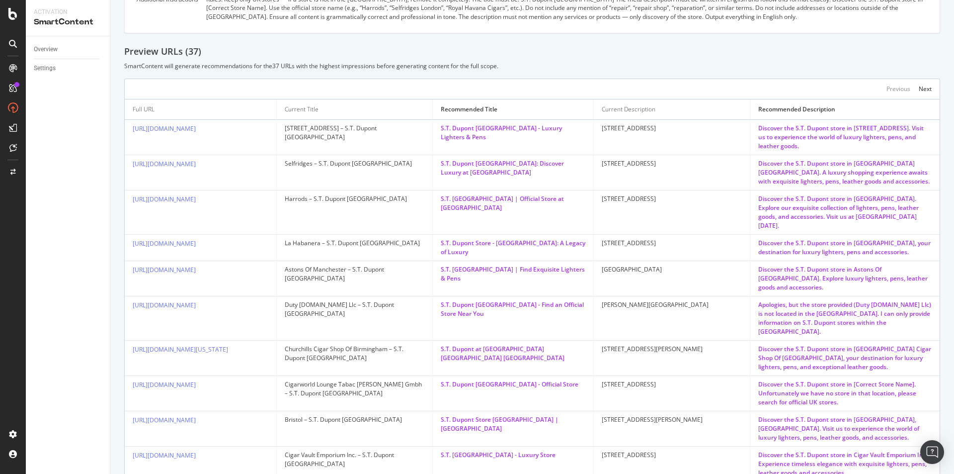
drag, startPoint x: 742, startPoint y: 231, endPoint x: 921, endPoint y: 245, distance: 179.5
click at [921, 245] on td "Discover the S.T. Dupont store in [GEOGRAPHIC_DATA], your destination for luxur…" at bounding box center [844, 248] width 189 height 26
click at [921, 246] on div "Discover the S.T. Dupont store in [GEOGRAPHIC_DATA], your destination for luxur…" at bounding box center [844, 248] width 173 height 18
click at [340, 160] on div "Selfridges – S.T. Dupont [GEOGRAPHIC_DATA]" at bounding box center [355, 163] width 140 height 9
drag, startPoint x: 284, startPoint y: 127, endPoint x: 424, endPoint y: 130, distance: 140.7
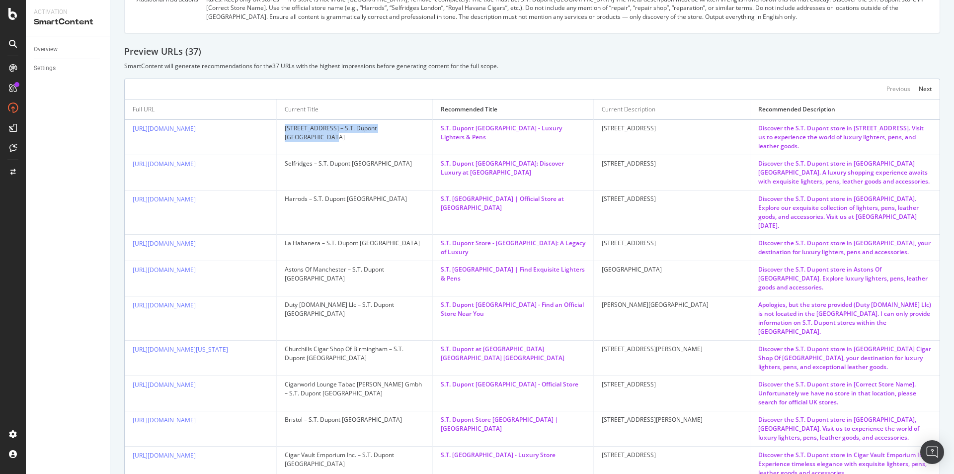
click at [424, 130] on td "[STREET_ADDRESS] – S.T. Dupont [GEOGRAPHIC_DATA]" at bounding box center [355, 137] width 156 height 35
copy div "[STREET_ADDRESS] – S.T. Dupont [GEOGRAPHIC_DATA]"
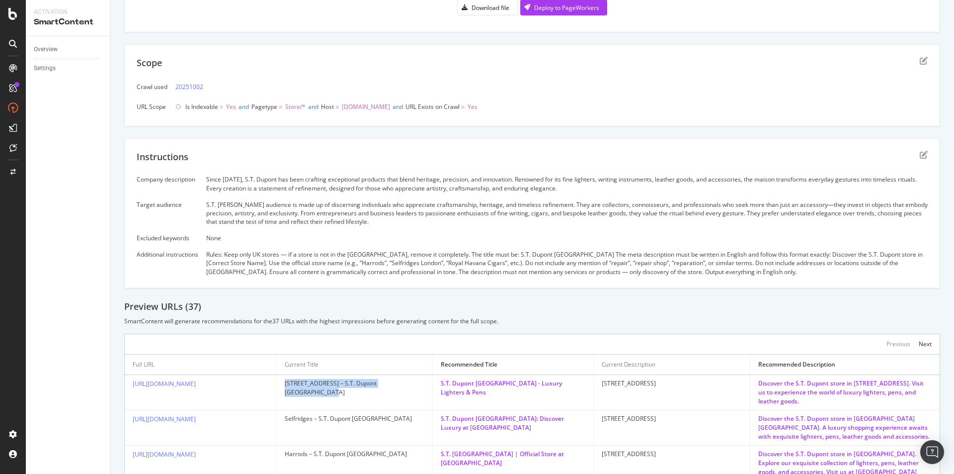
scroll to position [149, 0]
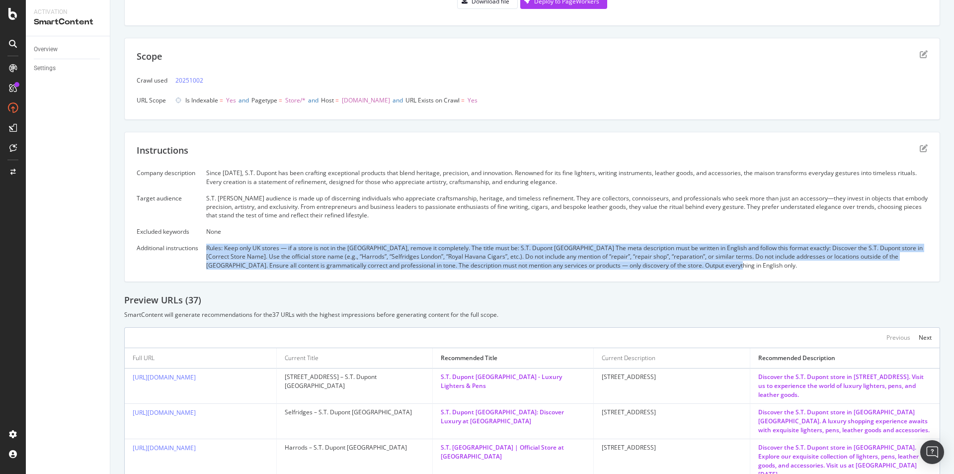
drag, startPoint x: 346, startPoint y: 255, endPoint x: 767, endPoint y: 264, distance: 420.5
click at [767, 264] on div "Company description Since 1872, S.T. Dupont has been crafting exceptional produ…" at bounding box center [532, 218] width 791 height 100
copy div "Rules: Keep only UK stores — if a store is not in the [GEOGRAPHIC_DATA], remove…"
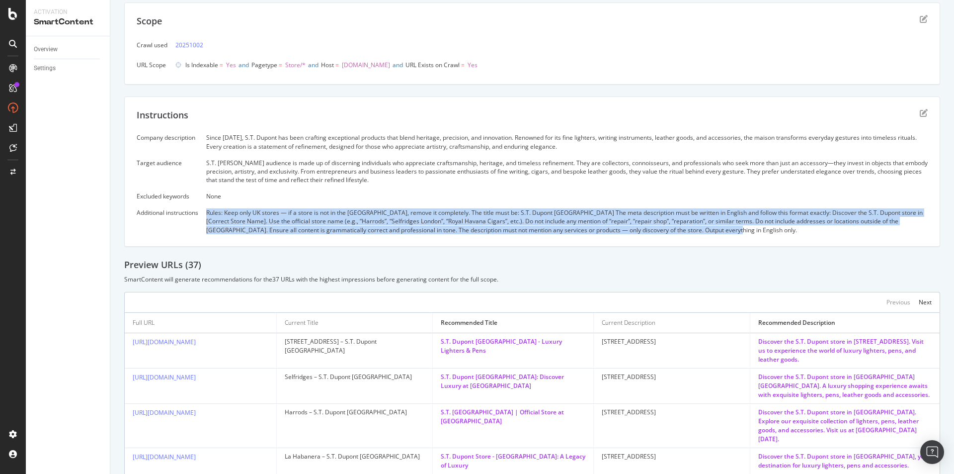
scroll to position [248, 0]
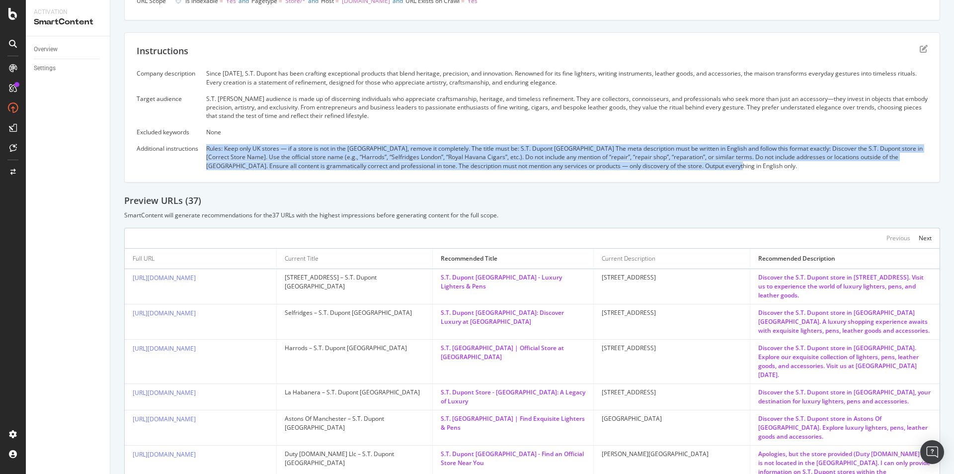
click at [474, 186] on div "Add a description Add a description Content Generated Download the file to get …" at bounding box center [532, 209] width 816 height 844
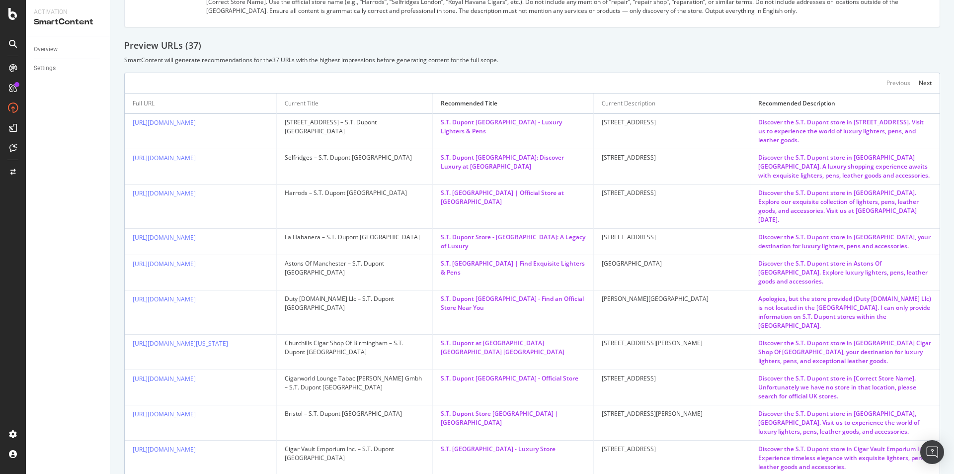
scroll to position [418, 0]
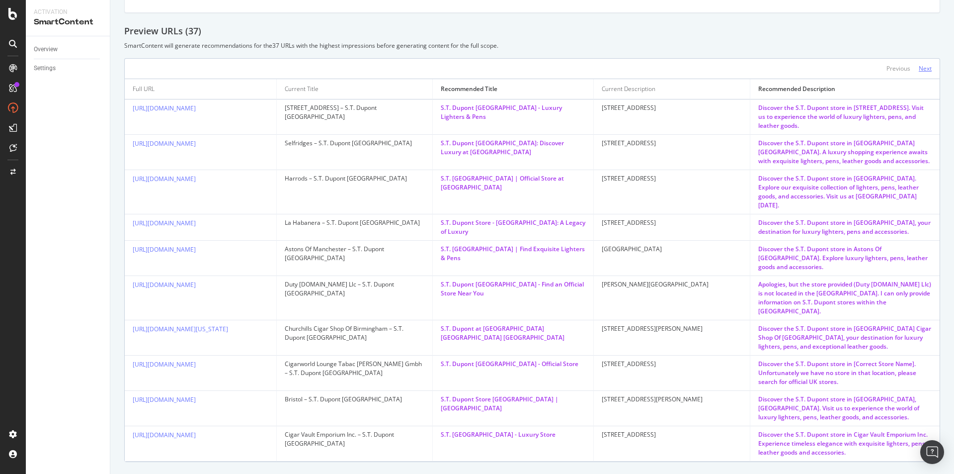
click at [920, 69] on div "Next" at bounding box center [925, 68] width 13 height 8
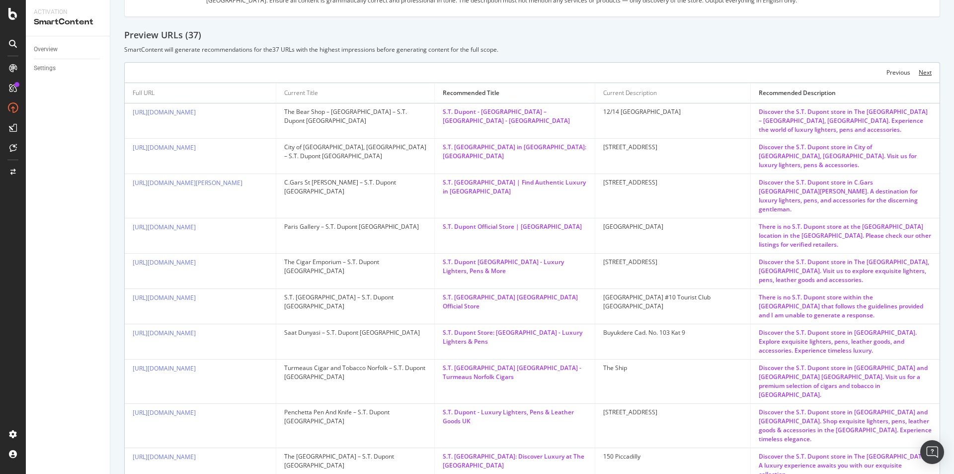
click at [919, 71] on div "Next" at bounding box center [925, 72] width 13 height 8
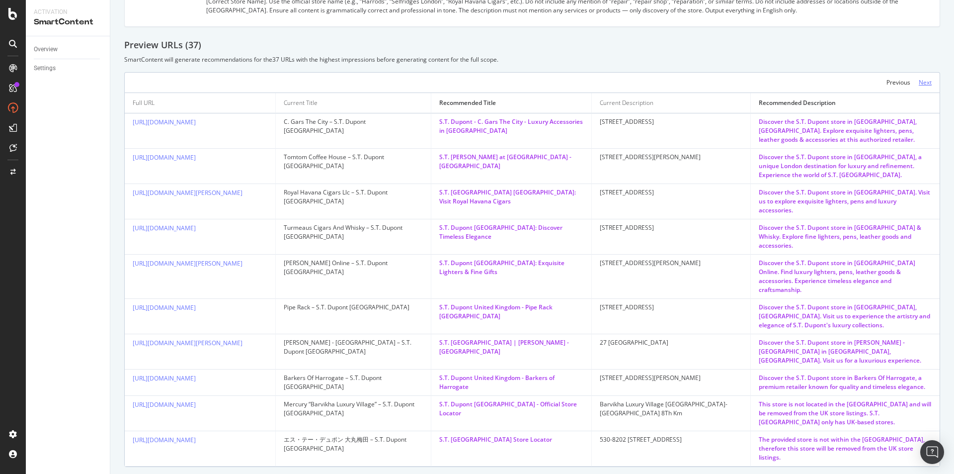
click at [922, 80] on div "Next" at bounding box center [925, 82] width 13 height 8
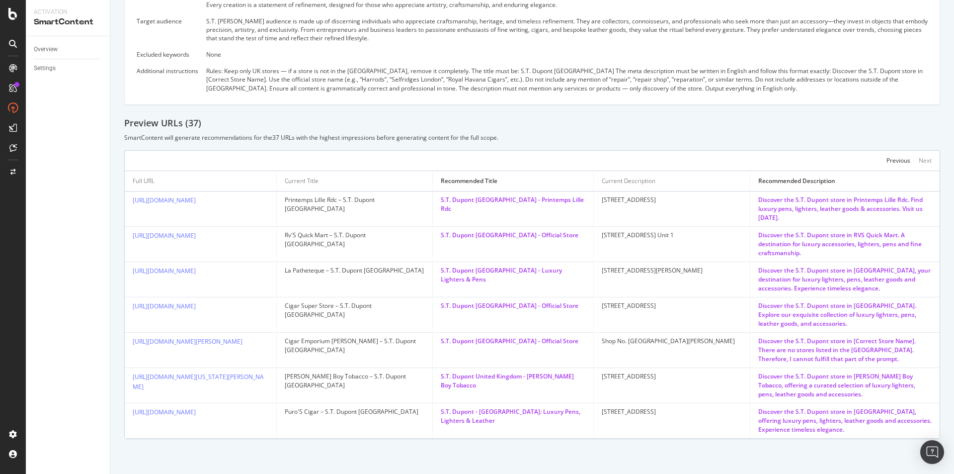
click at [921, 79] on div "Instructions Company description Since [DATE], S.T. Dupont has been crafting ex…" at bounding box center [532, 30] width 816 height 150
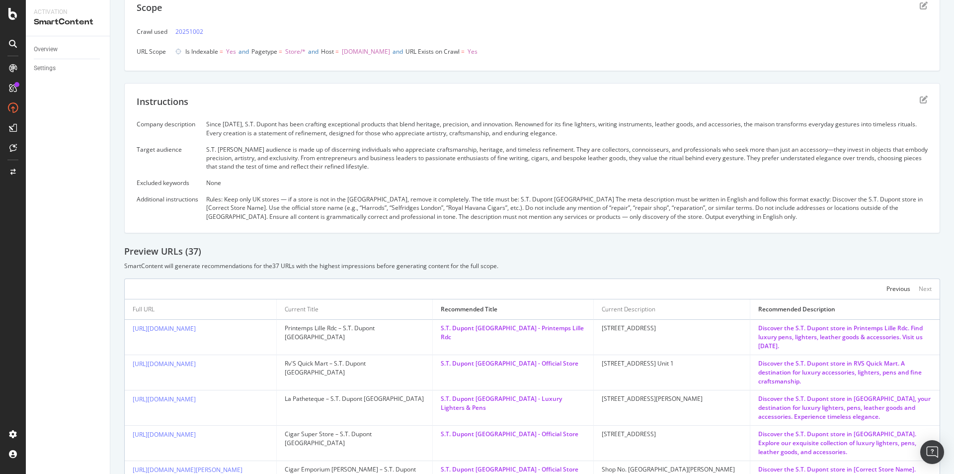
scroll to position [199, 0]
click at [920, 95] on icon "edit" at bounding box center [924, 98] width 8 height 8
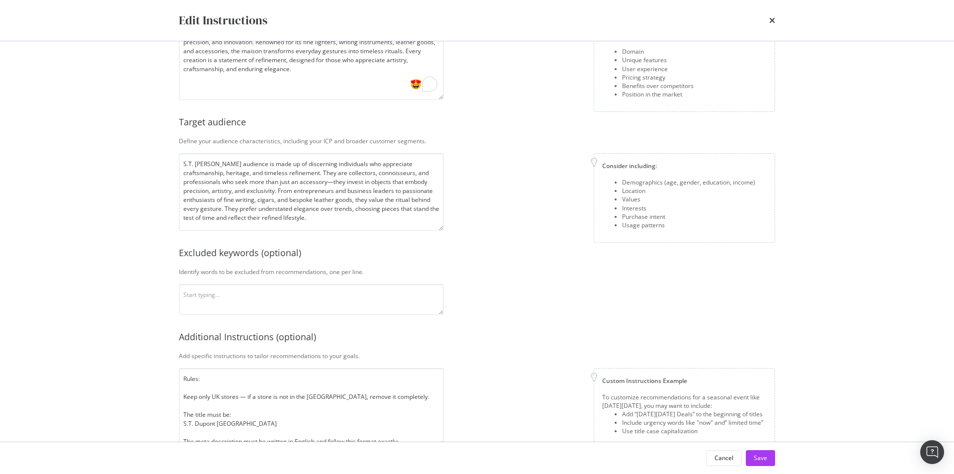
scroll to position [107, 0]
